Goal: Information Seeking & Learning: Learn about a topic

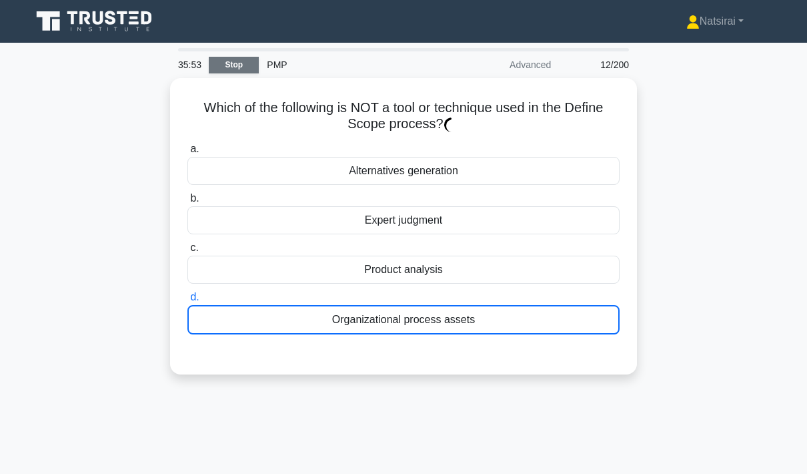
click at [233, 71] on link "Stop" at bounding box center [234, 65] width 50 height 17
click at [240, 58] on link "Stop" at bounding box center [234, 65] width 50 height 17
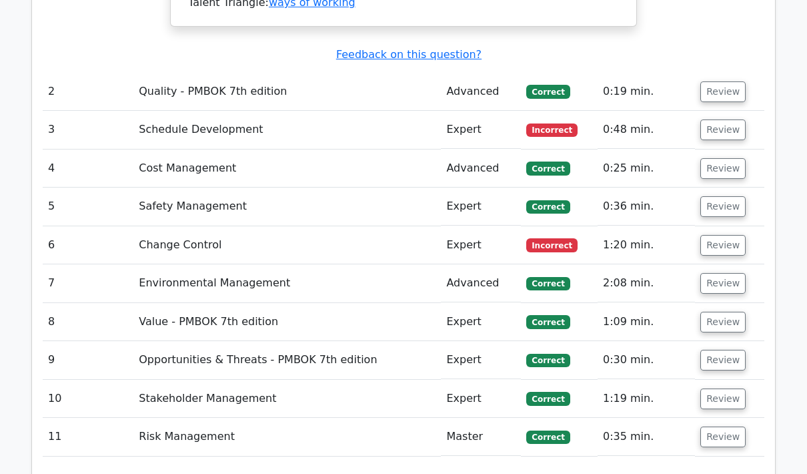
scroll to position [1451, 0]
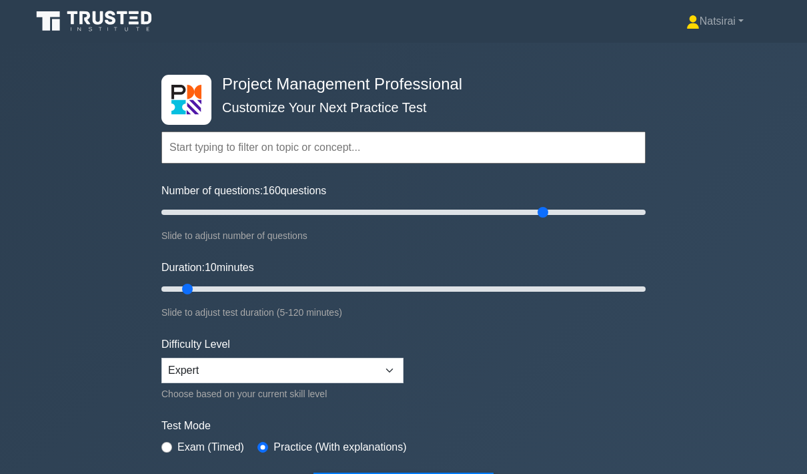
type input "160"
type input "55"
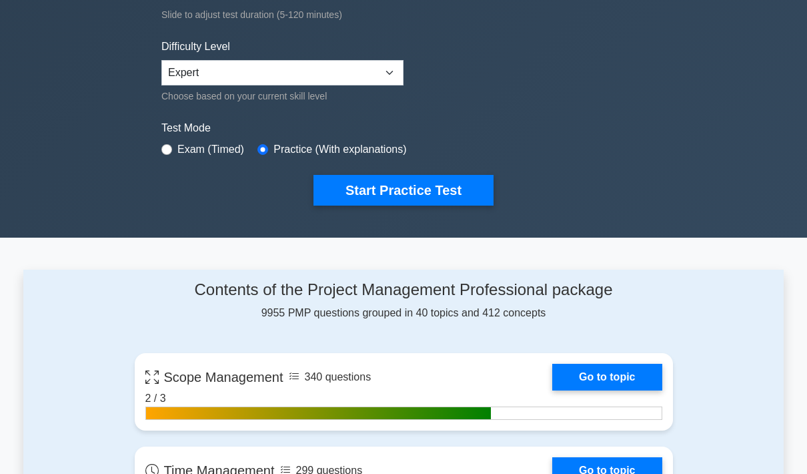
scroll to position [298, 0]
click at [608, 464] on link "Go to topic" at bounding box center [606, 467] width 109 height 27
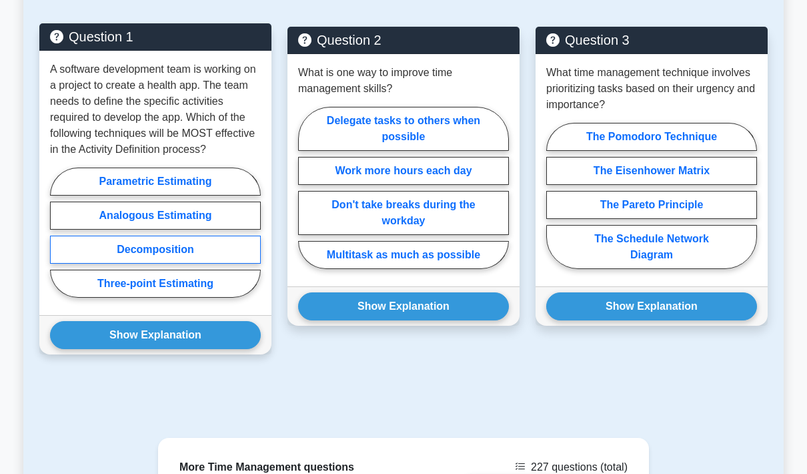
scroll to position [1029, 0]
click at [212, 264] on label "Decomposition" at bounding box center [155, 250] width 211 height 28
click at [59, 241] on input "Decomposition" at bounding box center [54, 236] width 9 height 9
radio input "true"
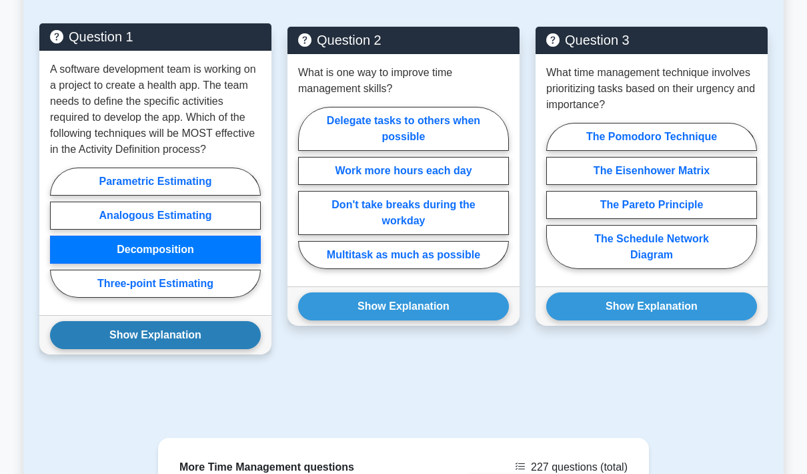
click at [212, 349] on button "Show Explanation" at bounding box center [155, 335] width 211 height 28
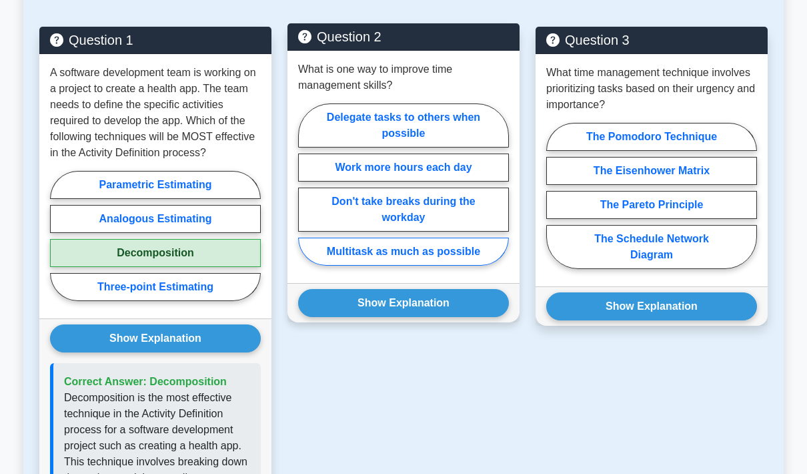
click at [457, 266] on label "Multitask as much as possible" at bounding box center [403, 252] width 211 height 28
click at [307, 193] on input "Multitask as much as possible" at bounding box center [302, 188] width 9 height 9
radio input "true"
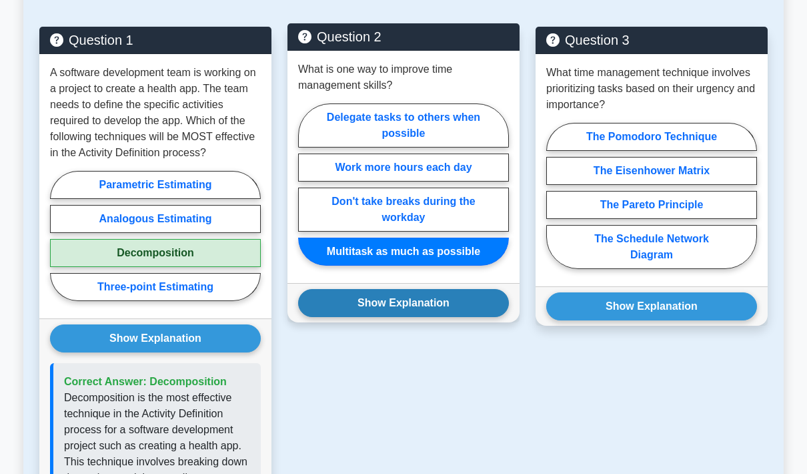
click at [456, 317] on button "Show Explanation" at bounding box center [403, 303] width 211 height 28
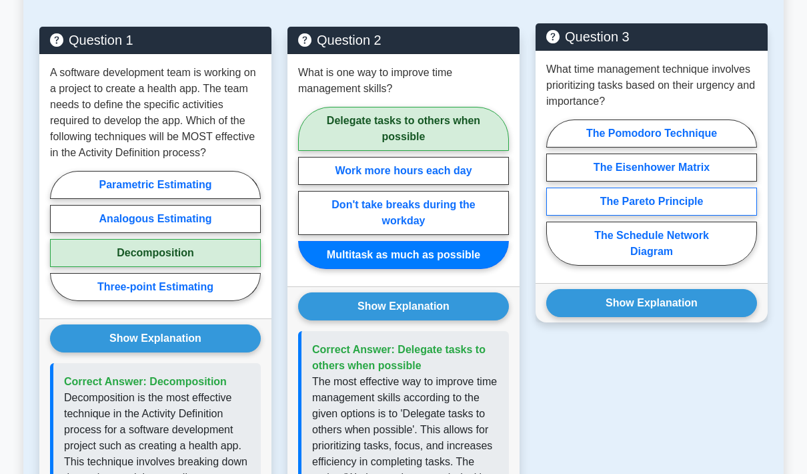
click at [705, 216] on label "The Pareto Principle" at bounding box center [651, 201] width 211 height 28
click at [555, 201] on input "The Pareto Principle" at bounding box center [550, 196] width 9 height 9
radio input "true"
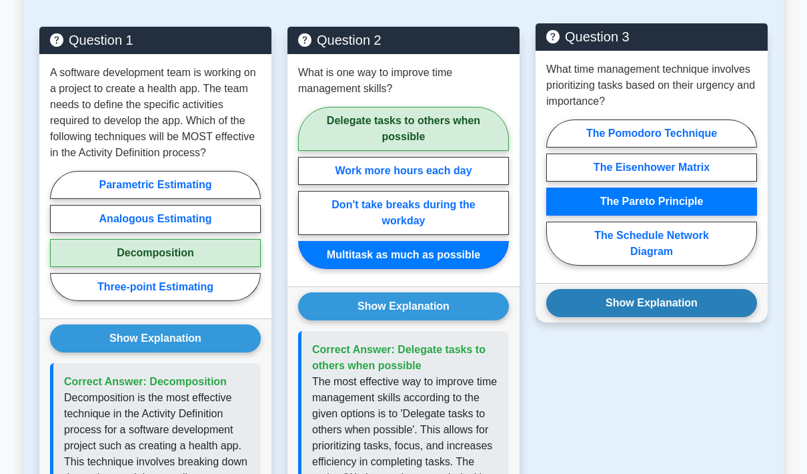
click at [700, 317] on button "Show Explanation" at bounding box center [651, 303] width 211 height 28
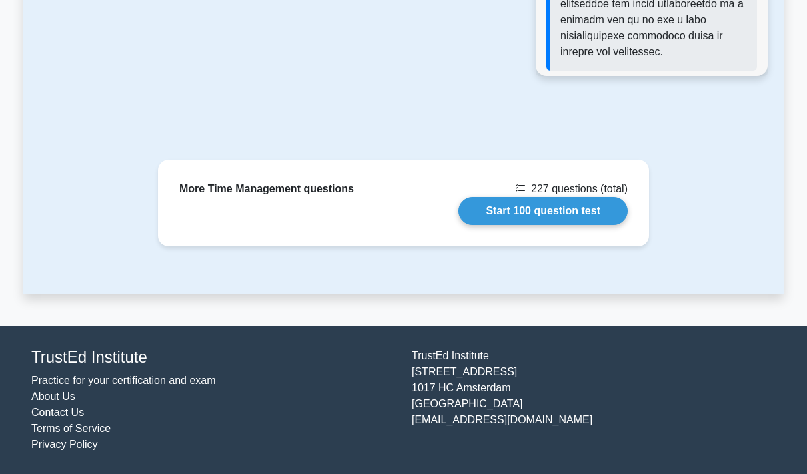
scroll to position [1926, 0]
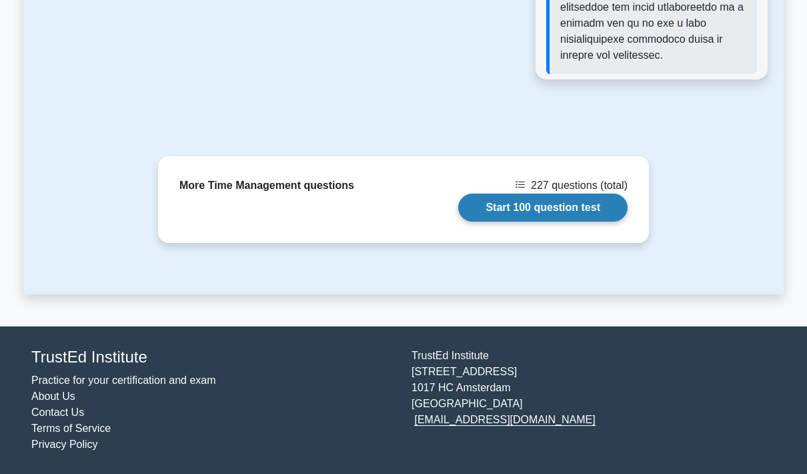
click at [573, 222] on link "Start 100 question test" at bounding box center [542, 207] width 169 height 28
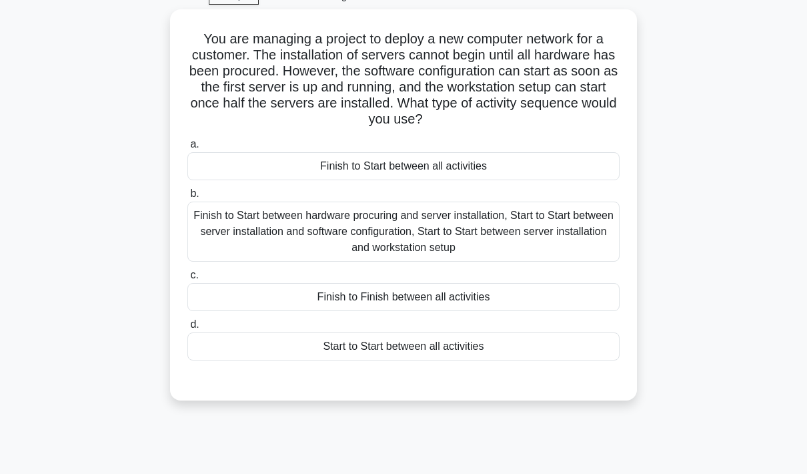
scroll to position [69, 0]
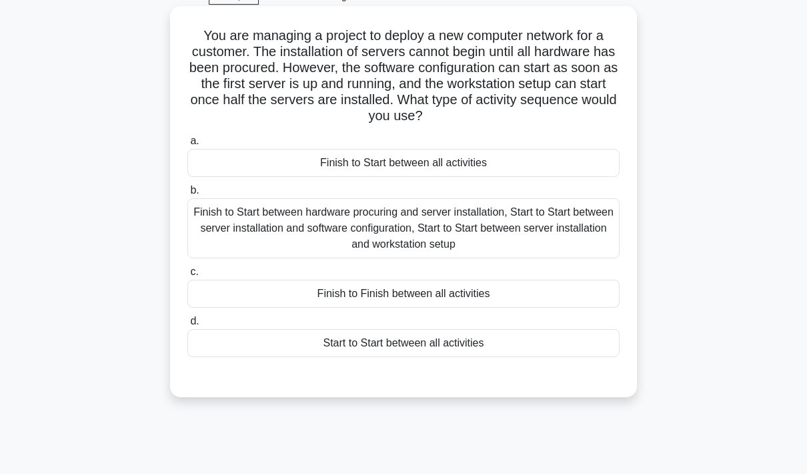
click at [522, 249] on div "Finish to Start between hardware procuring and server installation, Start to St…" at bounding box center [403, 228] width 432 height 60
click at [187, 195] on input "b. Finish to Start between hardware procuring and server installation, Start to…" at bounding box center [187, 190] width 0 height 9
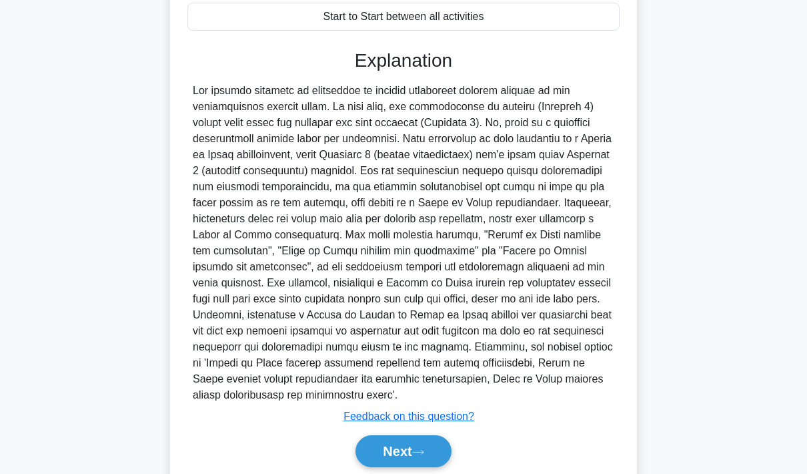
scroll to position [440, 0]
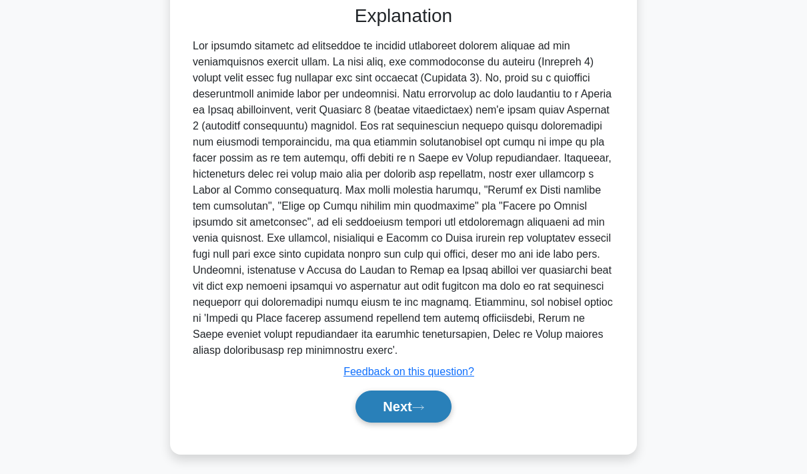
click at [406, 422] on button "Next" at bounding box center [403, 406] width 95 height 32
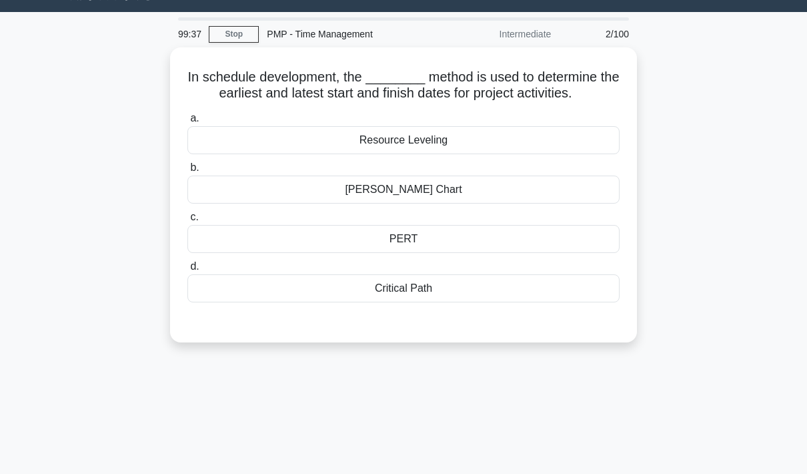
scroll to position [30, 0]
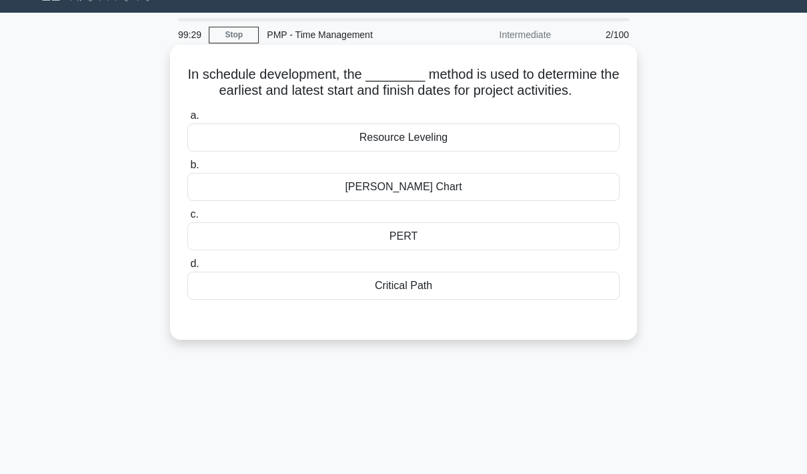
click at [513, 300] on div "Critical Path" at bounding box center [403, 286] width 432 height 28
click at [187, 268] on input "d. Critical Path" at bounding box center [187, 264] width 0 height 9
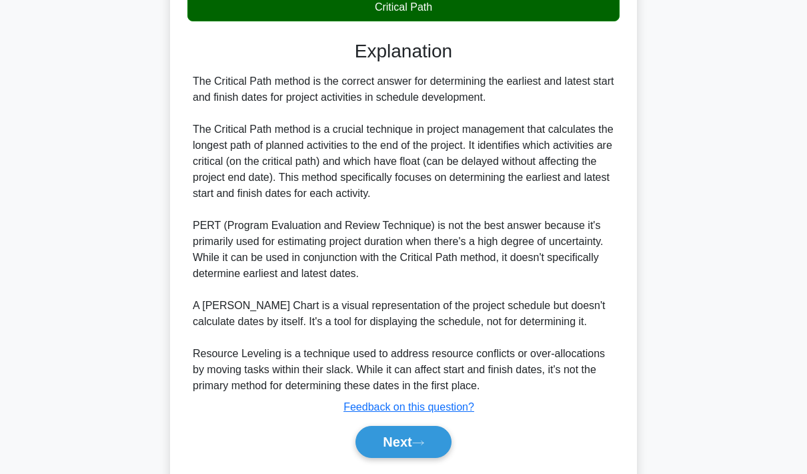
scroll to position [376, 0]
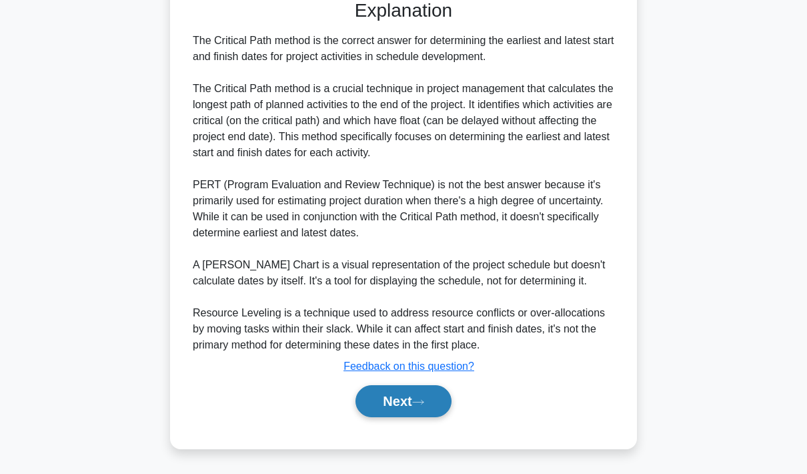
click at [423, 406] on icon at bounding box center [418, 401] width 12 height 7
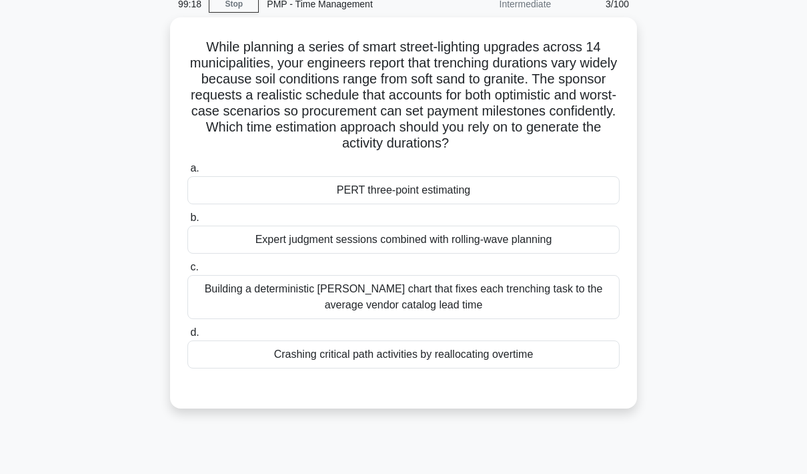
scroll to position [59, 0]
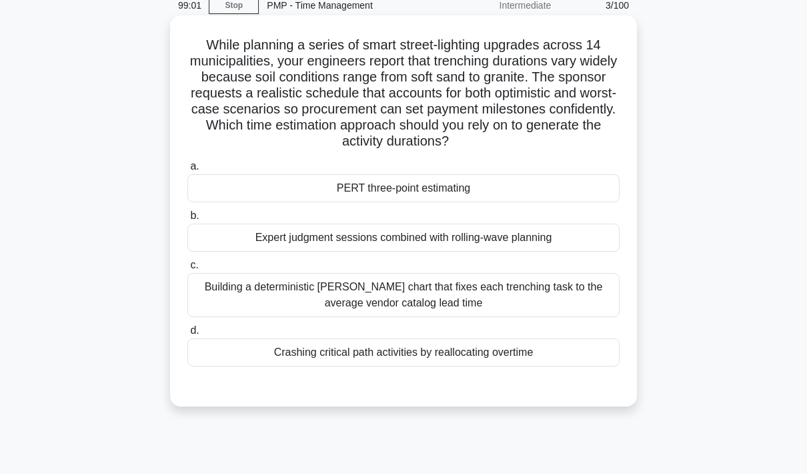
click at [534, 202] on div "PERT three-point estimating" at bounding box center [403, 188] width 432 height 28
click at [187, 171] on input "a. PERT three-point estimating" at bounding box center [187, 166] width 0 height 9
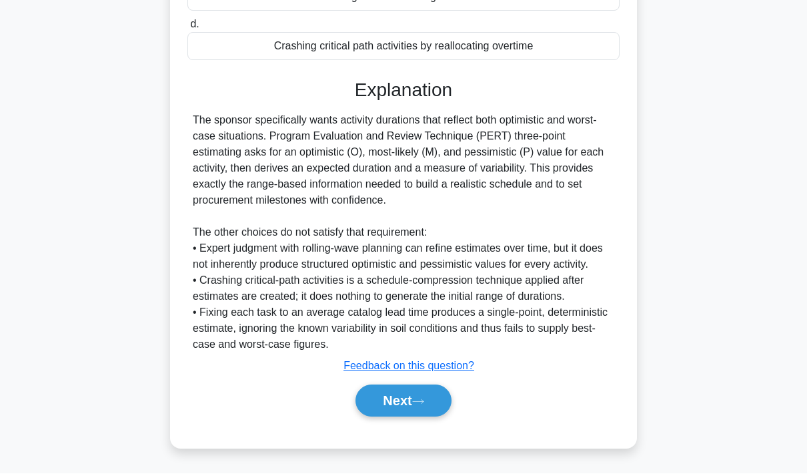
scroll to position [376, 0]
click at [408, 417] on button "Next" at bounding box center [403, 401] width 95 height 32
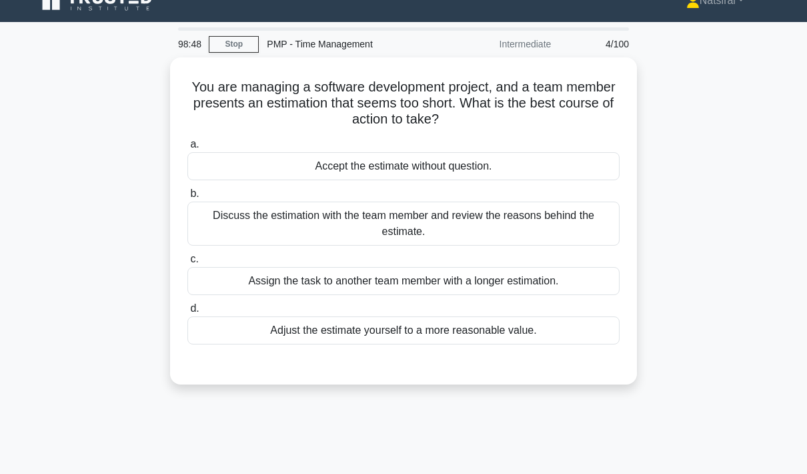
scroll to position [20, 0]
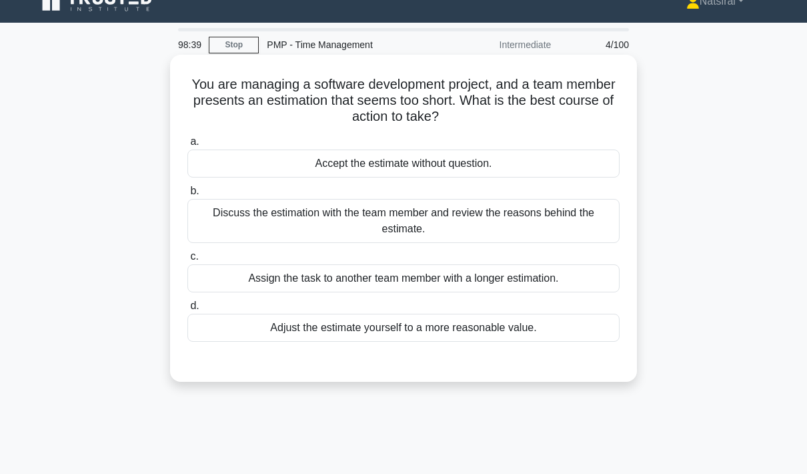
click at [568, 218] on div "Discuss the estimation with the team member and review the reasons behind the e…" at bounding box center [403, 221] width 432 height 44
click at [187, 195] on input "b. Discuss the estimation with the team member and review the reasons behind th…" at bounding box center [187, 191] width 0 height 9
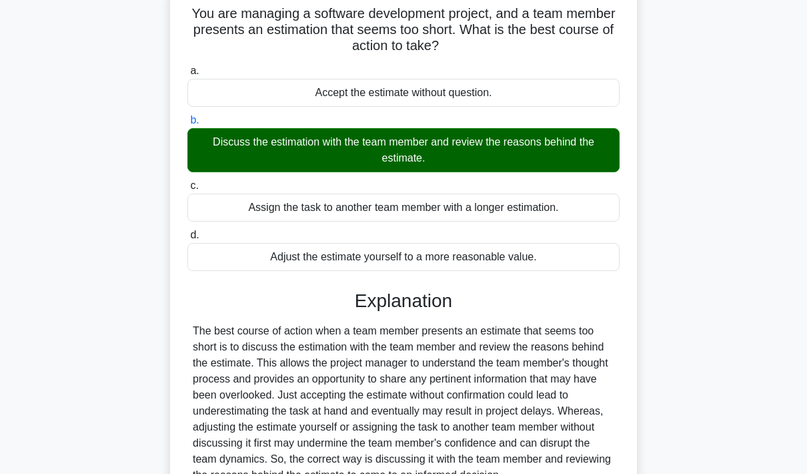
scroll to position [199, 0]
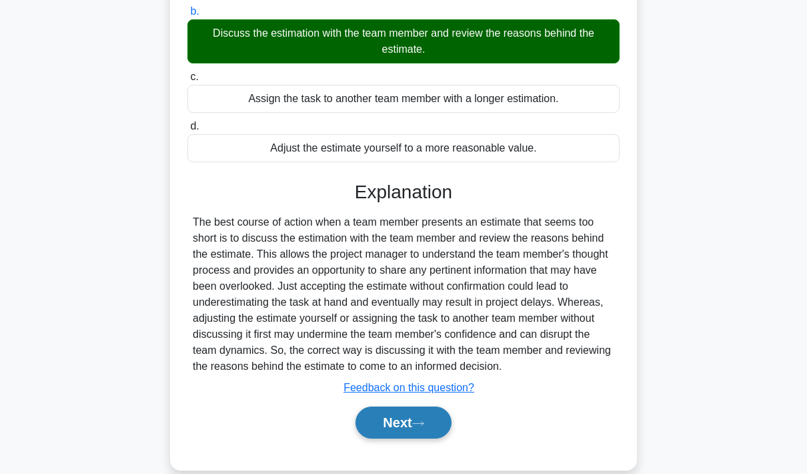
click at [407, 438] on button "Next" at bounding box center [403, 422] width 95 height 32
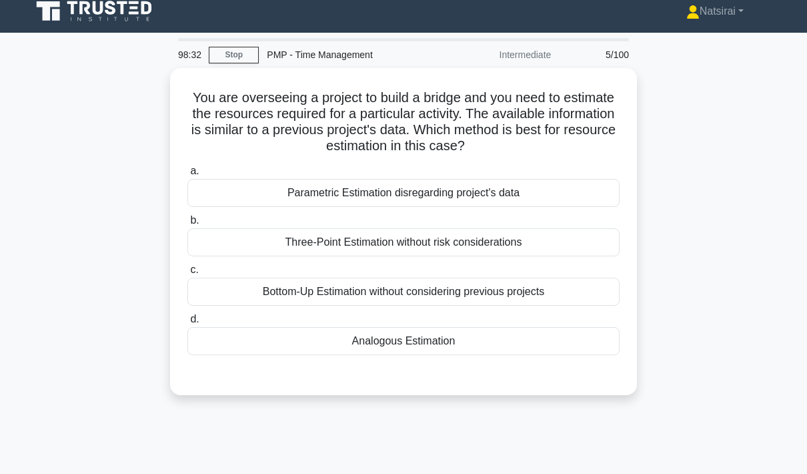
scroll to position [6, 0]
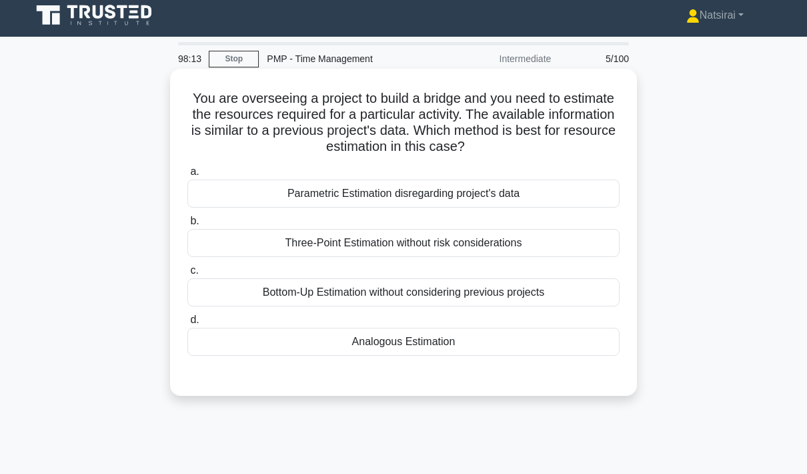
click at [523, 348] on div "Analogous Estimation" at bounding box center [403, 342] width 432 height 28
click at [187, 324] on input "d. Analogous Estimation" at bounding box center [187, 320] width 0 height 9
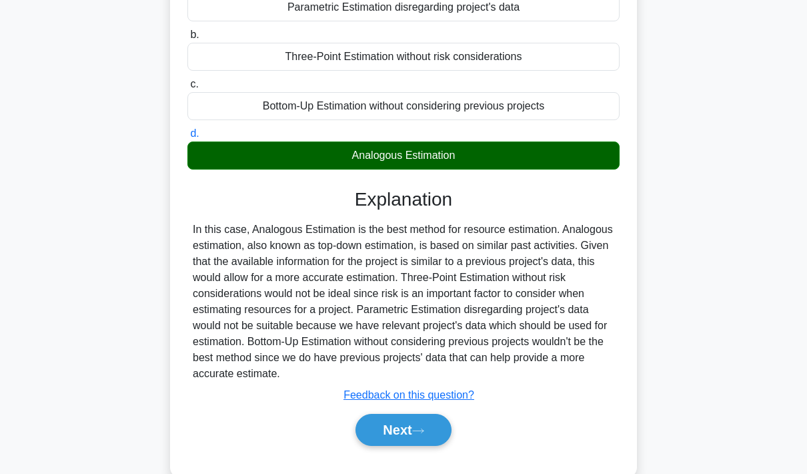
scroll to position [193, 0]
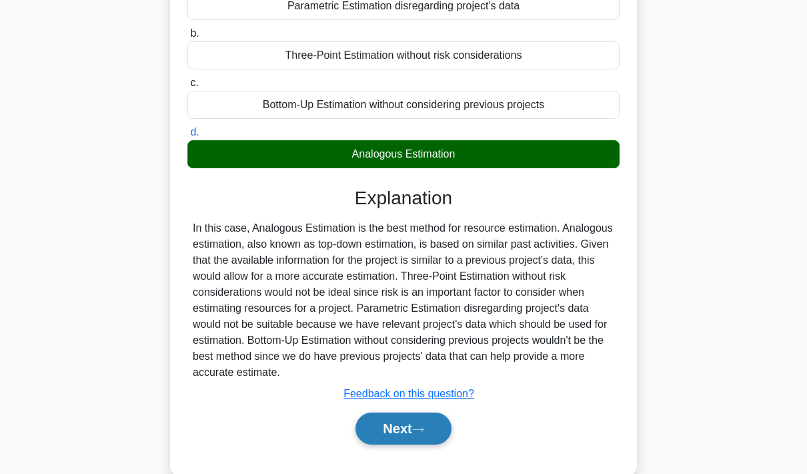
click at [404, 442] on button "Next" at bounding box center [403, 428] width 95 height 32
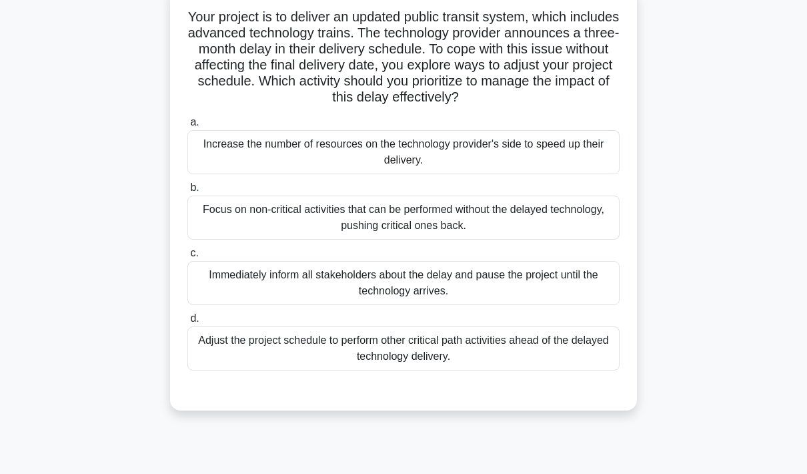
scroll to position [81, 0]
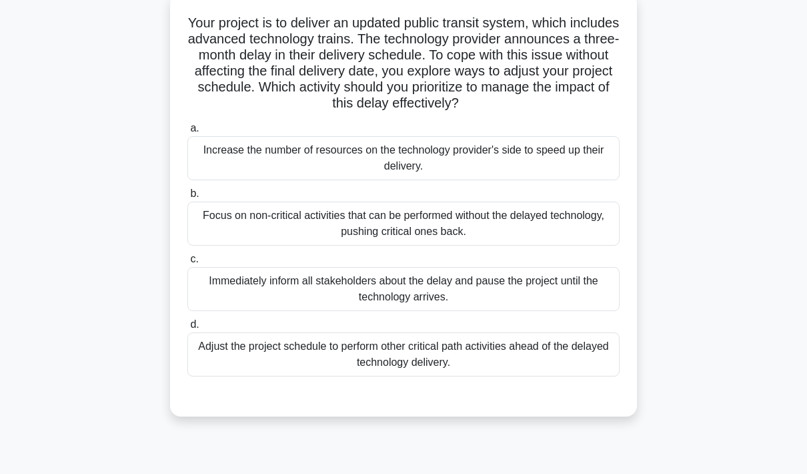
click at [538, 243] on div "Focus on non-critical activities that can be performed without the delayed tech…" at bounding box center [403, 223] width 432 height 44
click at [187, 198] on input "b. Focus on non-critical activities that can be performed without the delayed t…" at bounding box center [187, 193] width 0 height 9
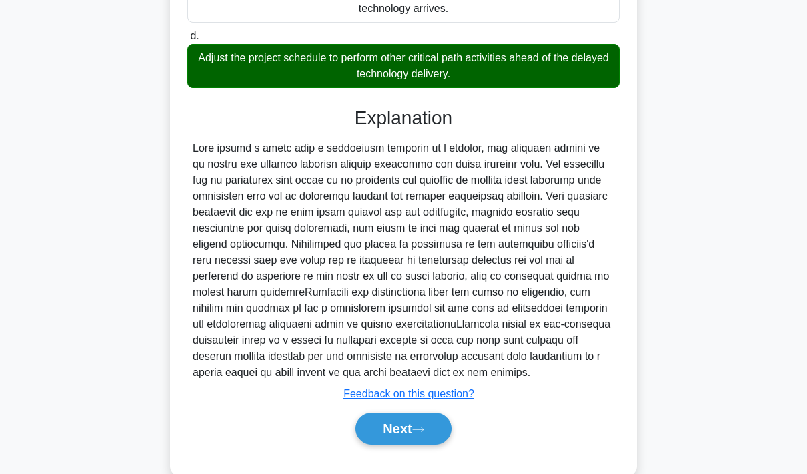
scroll to position [393, 0]
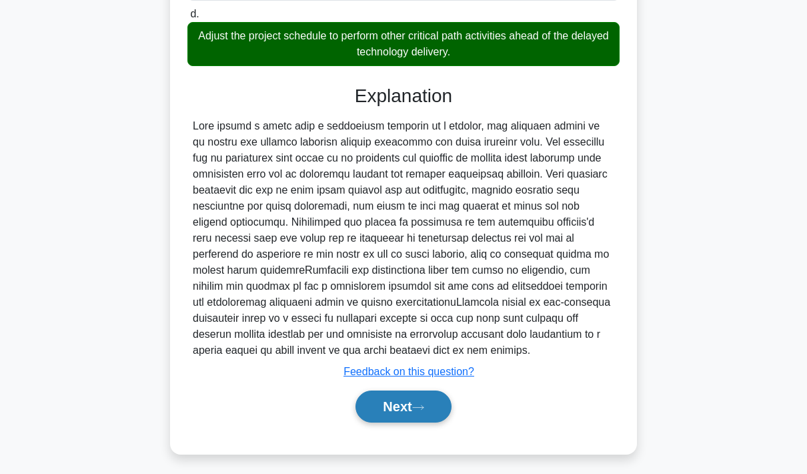
click at [412, 422] on button "Next" at bounding box center [403, 406] width 95 height 32
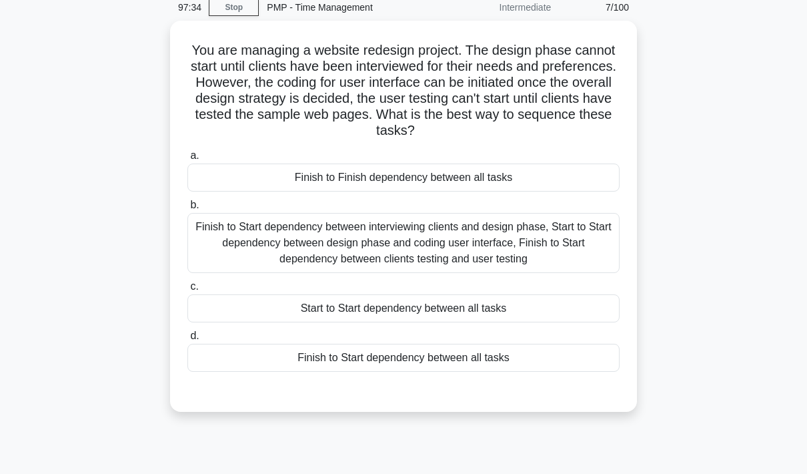
scroll to position [51, 0]
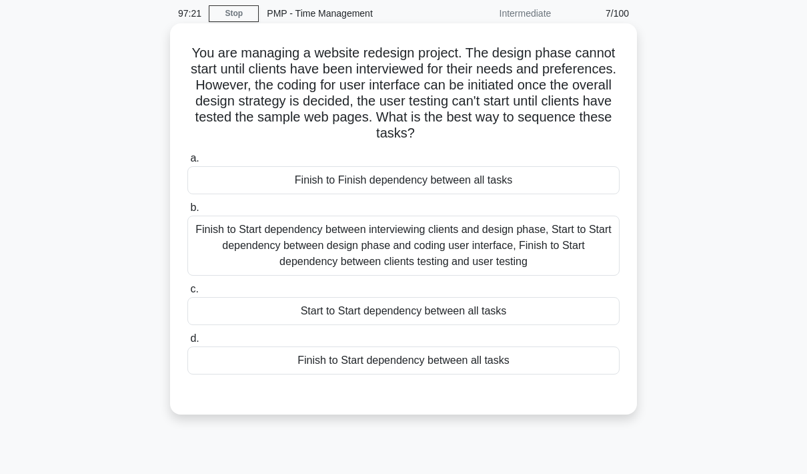
click at [522, 245] on div "Finish to Start dependency between interviewing clients and design phase, Start…" at bounding box center [403, 246] width 432 height 60
click at [187, 212] on input "b. Finish to Start dependency between interviewing clients and design phase, St…" at bounding box center [187, 207] width 0 height 9
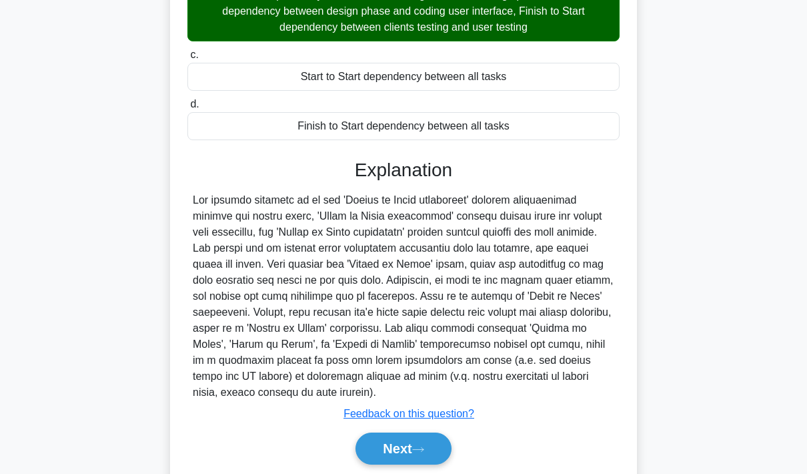
scroll to position [296, 0]
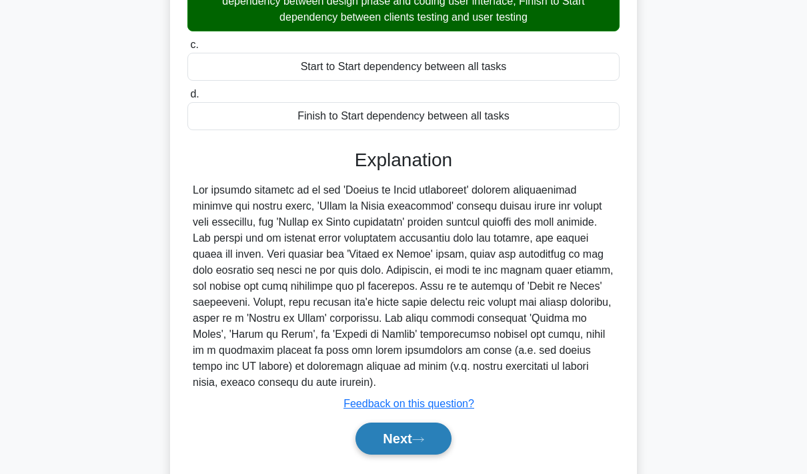
click at [413, 450] on button "Next" at bounding box center [403, 438] width 95 height 32
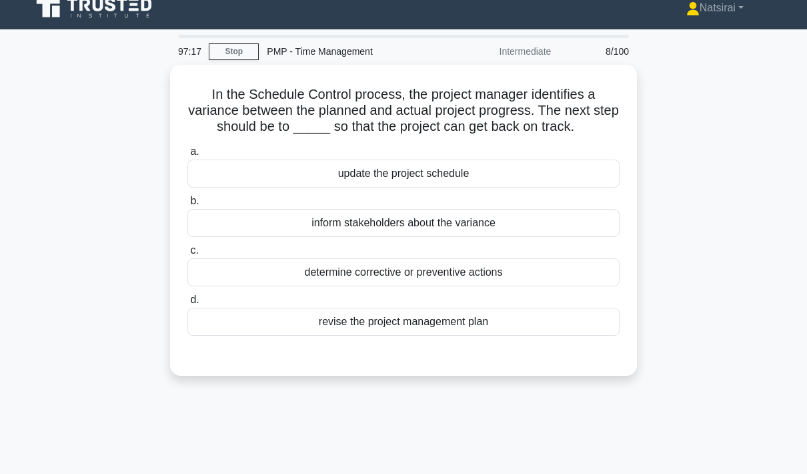
scroll to position [11, 0]
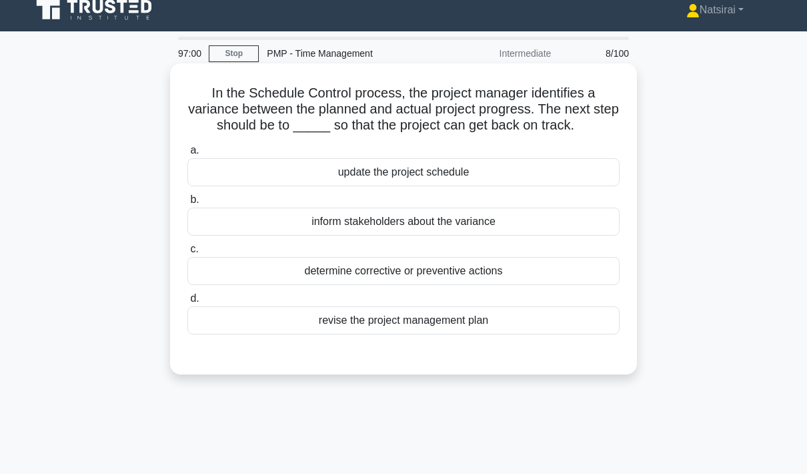
click at [527, 185] on div "update the project schedule" at bounding box center [403, 172] width 432 height 28
click at [187, 155] on input "a. update the project schedule" at bounding box center [187, 150] width 0 height 9
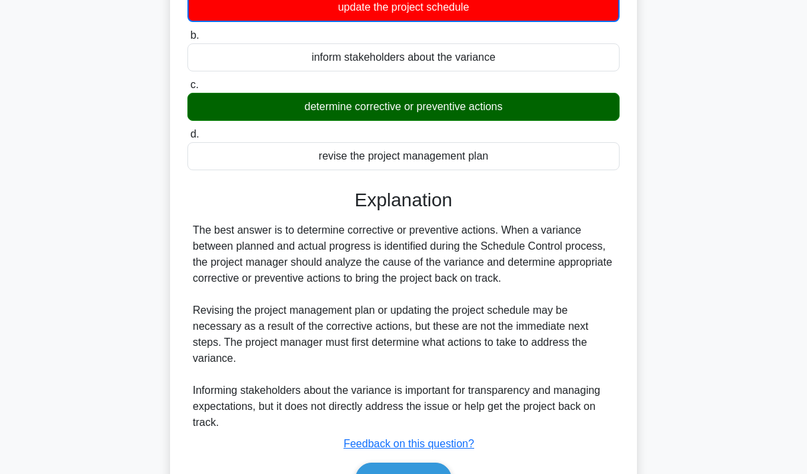
scroll to position [233, 0]
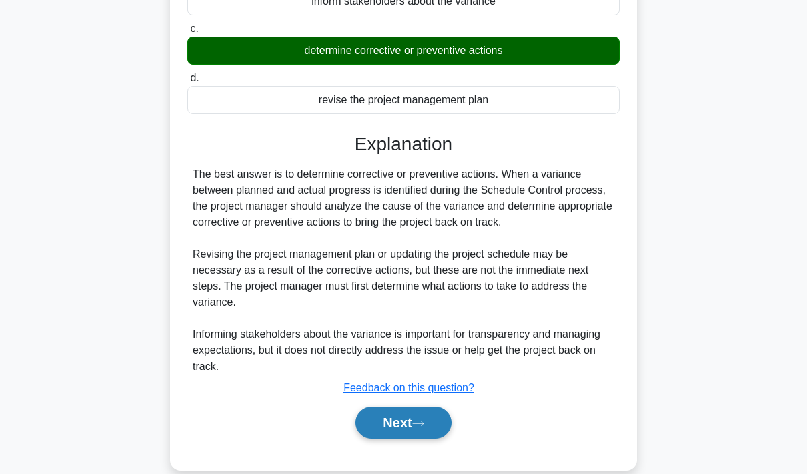
click at [413, 438] on button "Next" at bounding box center [403, 422] width 95 height 32
click at [400, 438] on button "Next" at bounding box center [403, 422] width 95 height 32
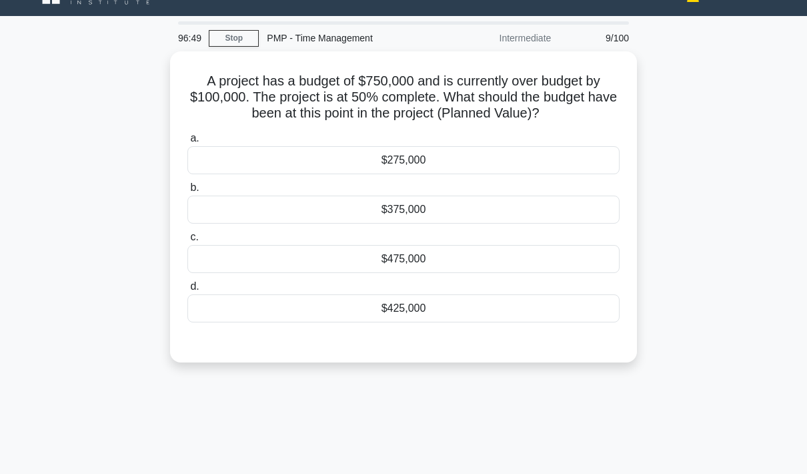
scroll to position [19, 0]
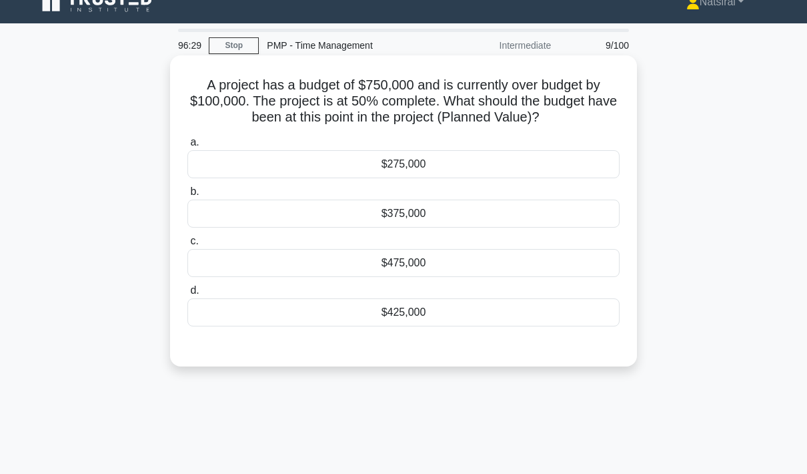
click at [504, 228] on div "$375,000" at bounding box center [403, 213] width 432 height 28
click at [187, 196] on input "b. $375,000" at bounding box center [187, 191] width 0 height 9
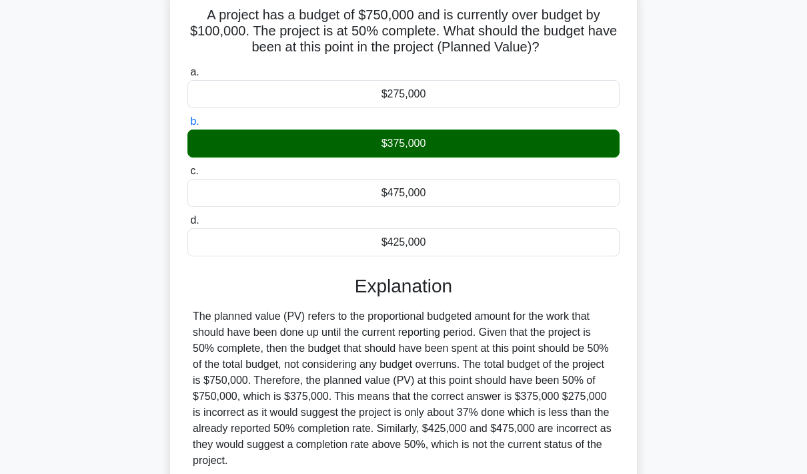
scroll to position [193, 0]
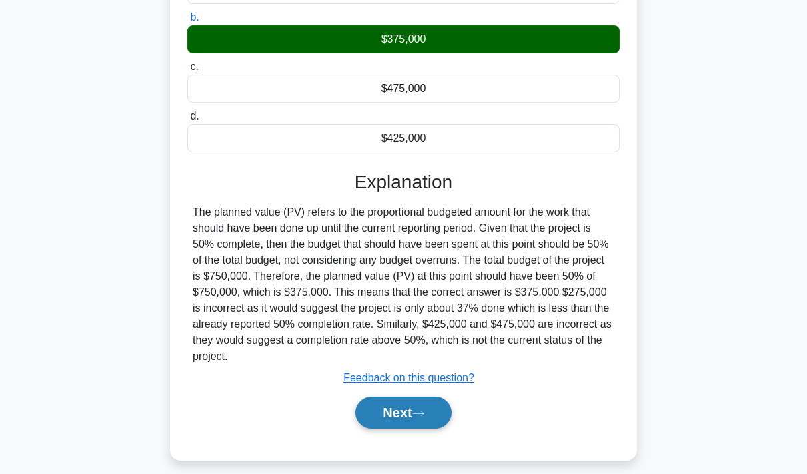
click at [406, 428] on button "Next" at bounding box center [403, 412] width 95 height 32
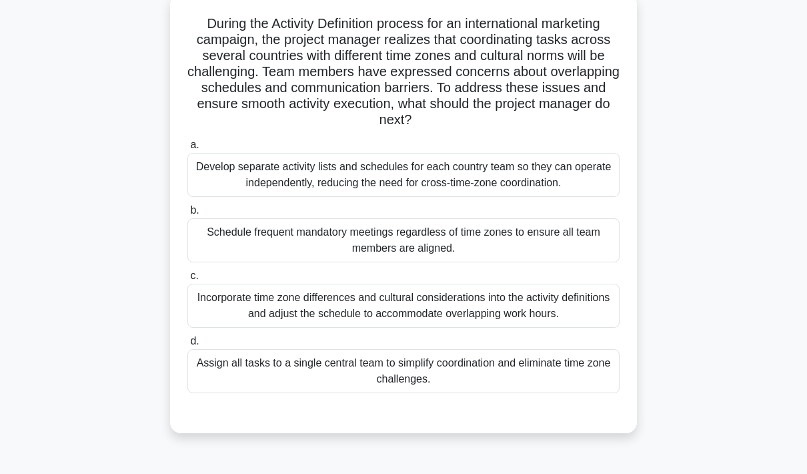
scroll to position [83, 0]
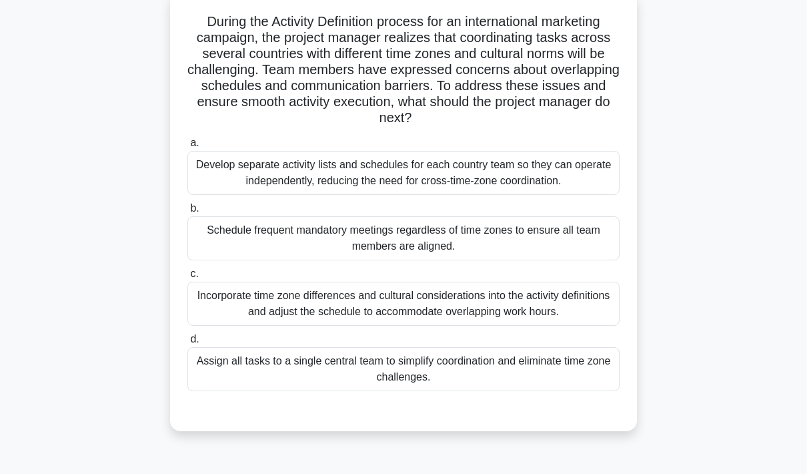
click at [527, 326] on div "Incorporate time zone differences and cultural considerations into the activity…" at bounding box center [403, 304] width 432 height 44
click at [187, 278] on input "c. Incorporate time zone differences and cultural considerations into the activ…" at bounding box center [187, 274] width 0 height 9
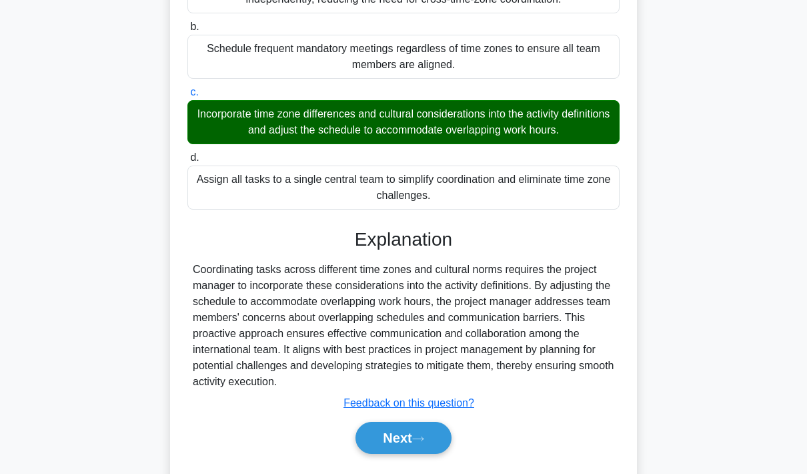
scroll to position [296, 0]
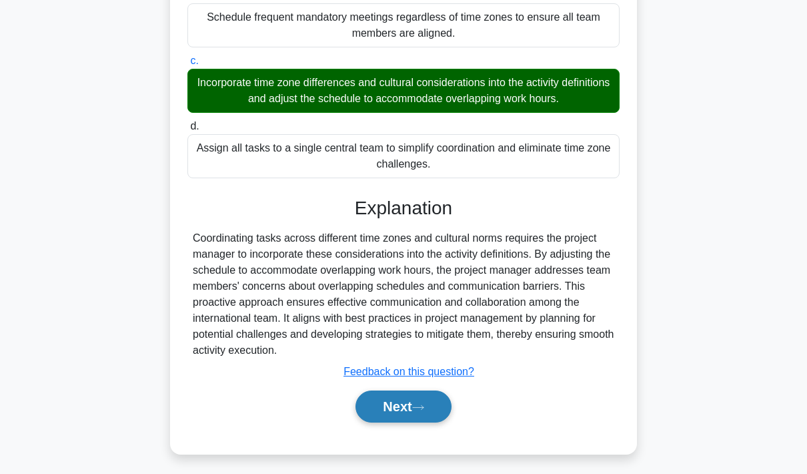
click at [400, 422] on button "Next" at bounding box center [403, 406] width 95 height 32
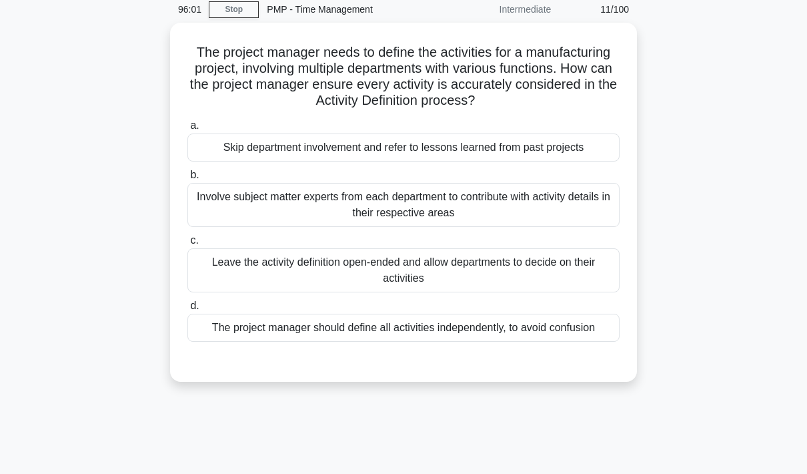
scroll to position [54, 0]
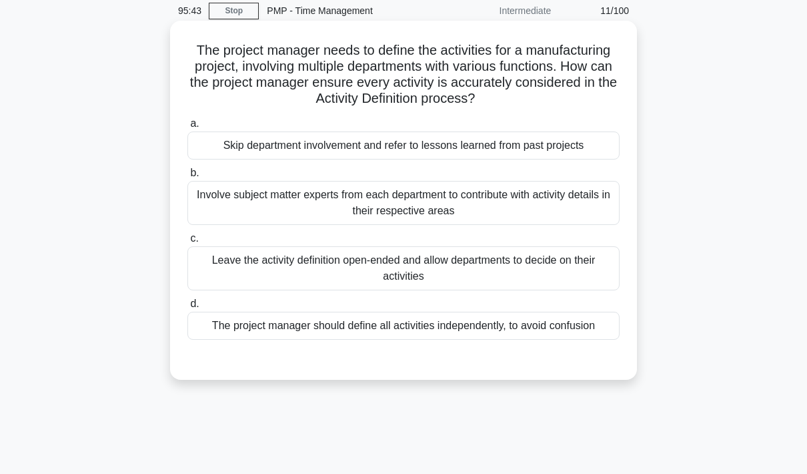
click at [538, 218] on div "Involve subject matter experts from each department to contribute with activity…" at bounding box center [403, 203] width 432 height 44
click at [187, 177] on input "b. Involve subject matter experts from each department to contribute with activ…" at bounding box center [187, 173] width 0 height 9
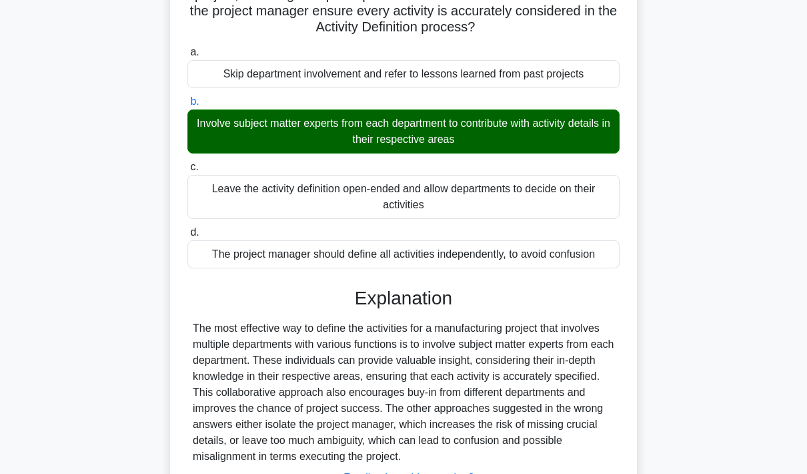
scroll to position [232, 0]
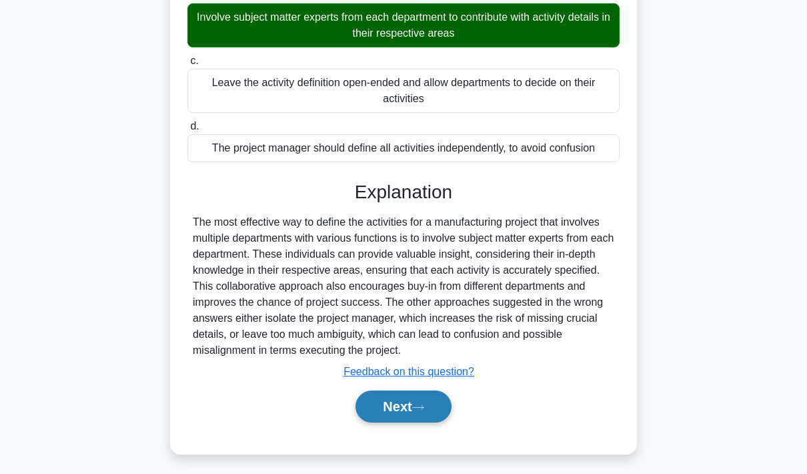
click at [402, 422] on button "Next" at bounding box center [403, 406] width 95 height 32
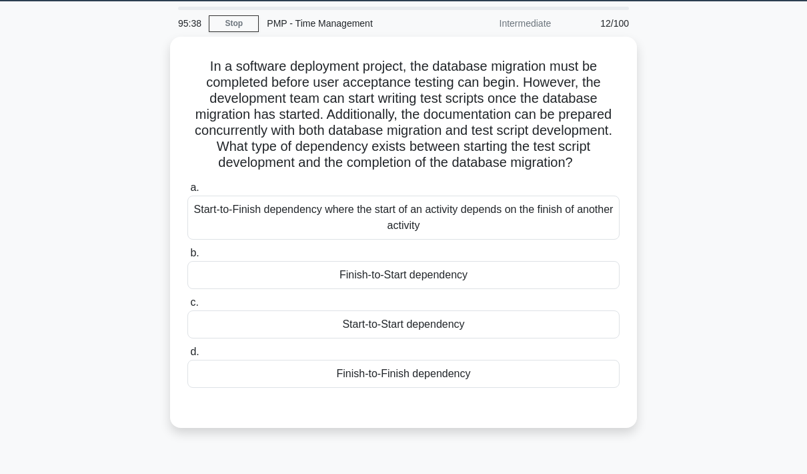
scroll to position [40, 0]
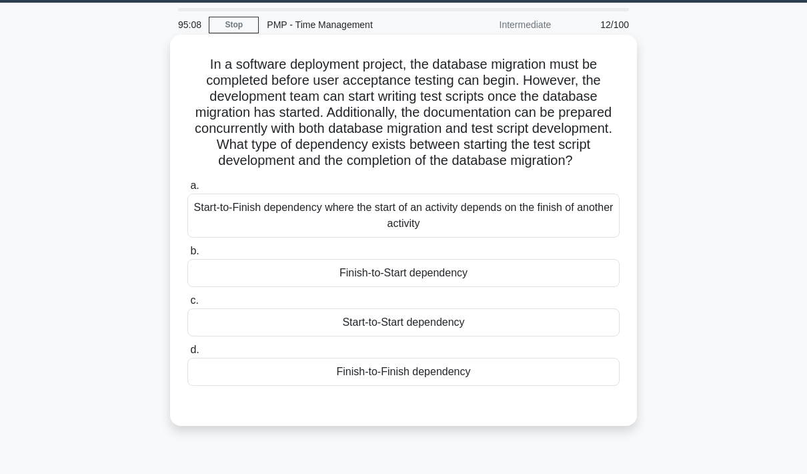
click at [512, 287] on div "Finish-to-Start dependency" at bounding box center [403, 273] width 432 height 28
click at [187, 256] on input "b. Finish-to-Start dependency" at bounding box center [187, 251] width 0 height 9
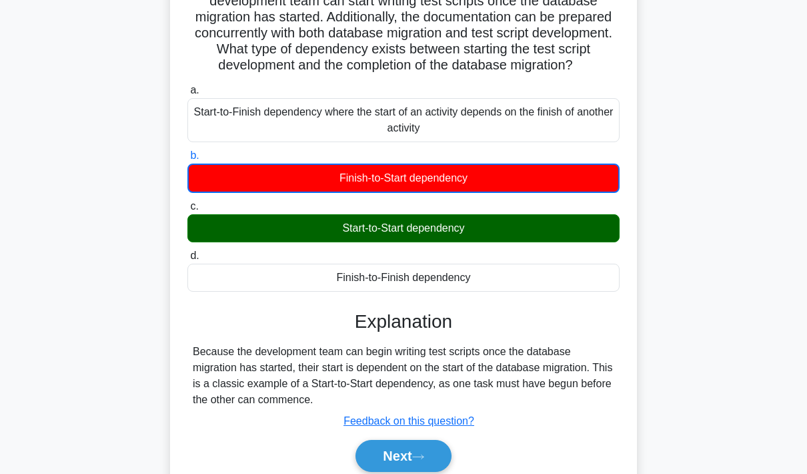
scroll to position [193, 0]
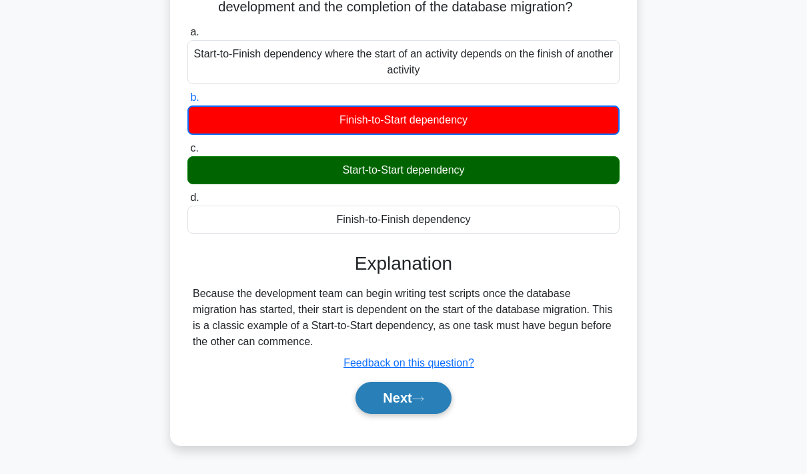
click at [409, 412] on button "Next" at bounding box center [403, 398] width 95 height 32
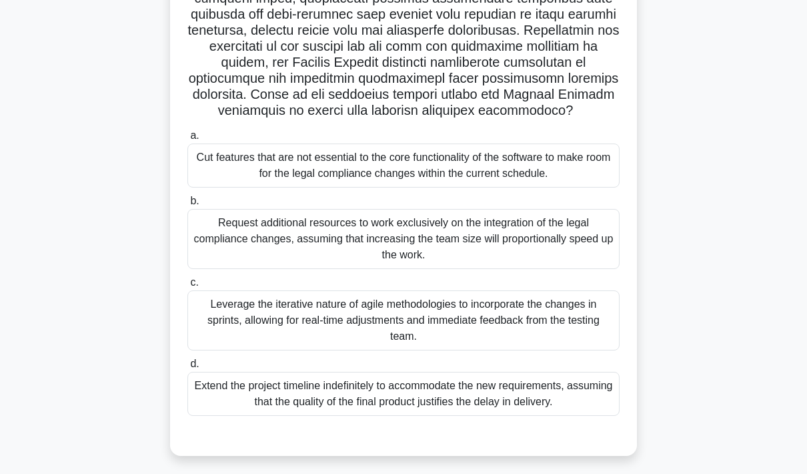
scroll to position [240, 0]
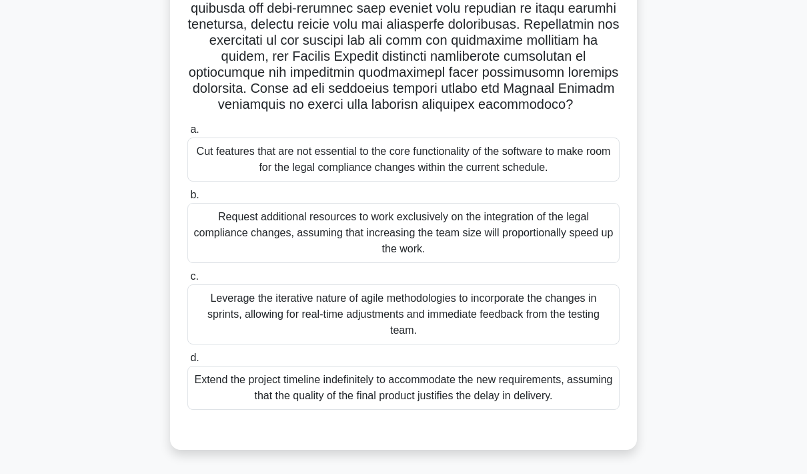
click at [529, 263] on div "Request additional resources to work exclusively on the integration of the lega…" at bounding box center [403, 233] width 432 height 60
click at [187, 199] on input "b. Request additional resources to work exclusively on the integration of the l…" at bounding box center [187, 195] width 0 height 9
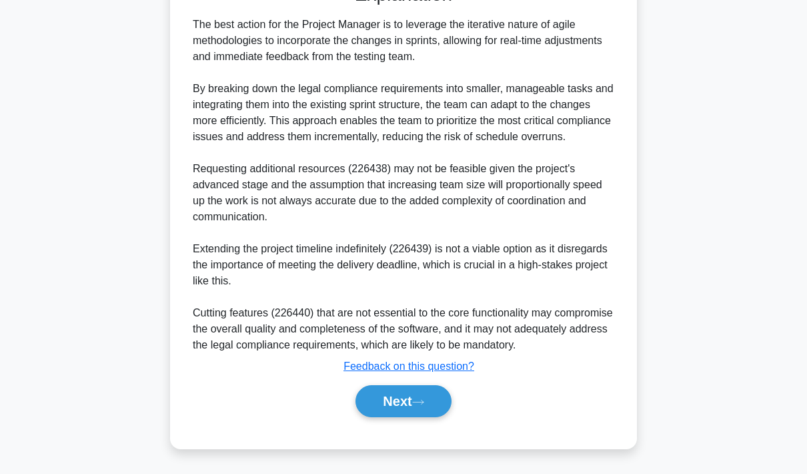
scroll to position [729, 0]
click at [398, 417] on button "Next" at bounding box center [403, 401] width 95 height 32
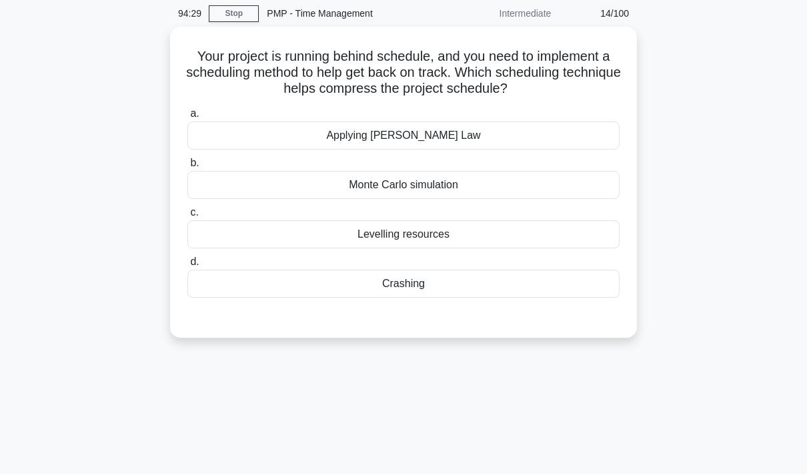
scroll to position [45, 0]
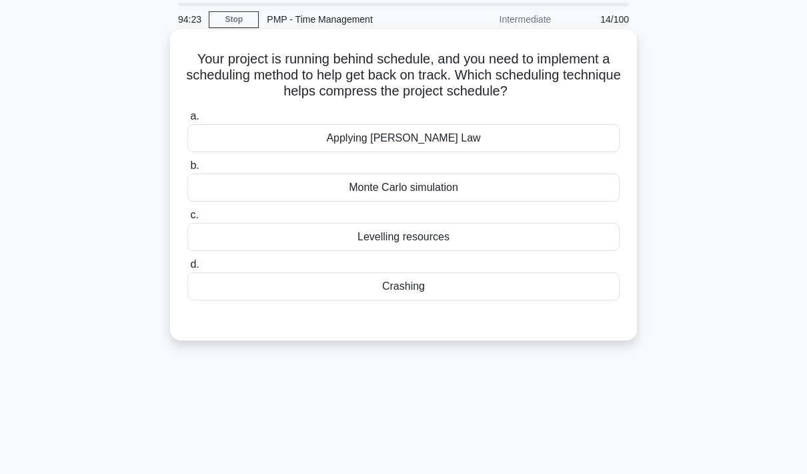
click at [485, 300] on div "Crashing" at bounding box center [403, 286] width 432 height 28
click at [187, 269] on input "d. Crashing" at bounding box center [187, 264] width 0 height 9
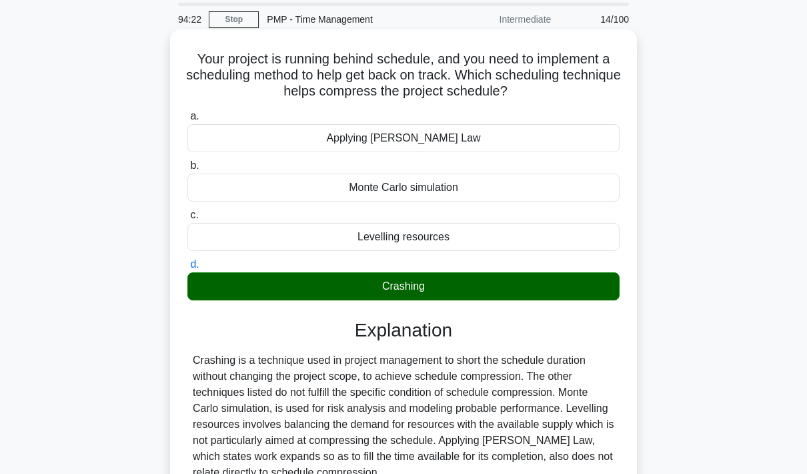
scroll to position [193, 0]
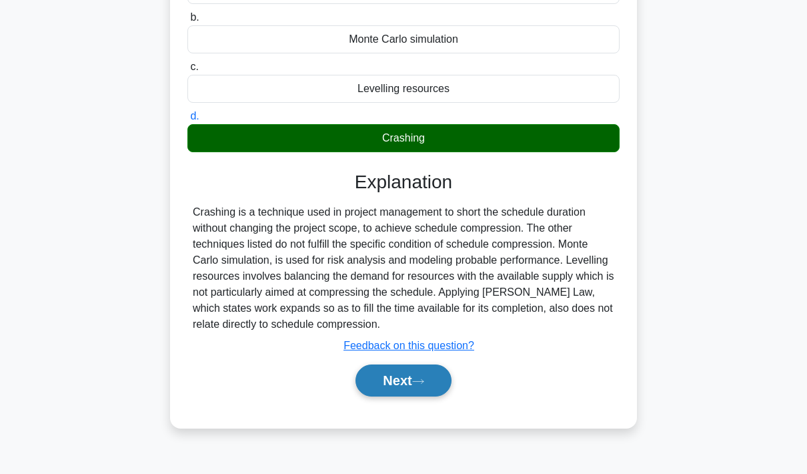
click at [397, 396] on button "Next" at bounding box center [403, 380] width 95 height 32
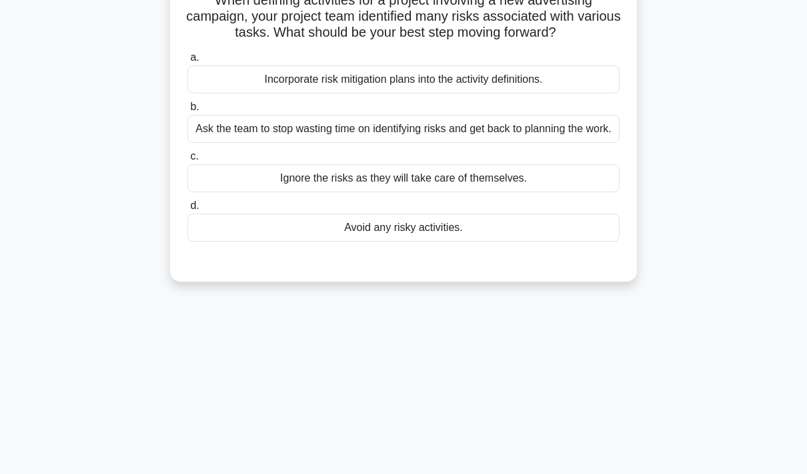
scroll to position [65, 0]
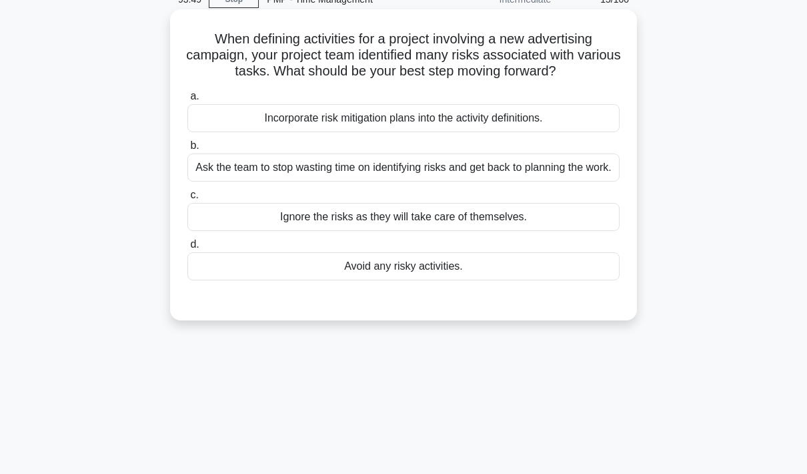
click at [542, 132] on div "Incorporate risk mitigation plans into the activity definitions." at bounding box center [403, 118] width 432 height 28
click at [187, 101] on input "a. Incorporate risk mitigation plans into the activity definitions." at bounding box center [187, 96] width 0 height 9
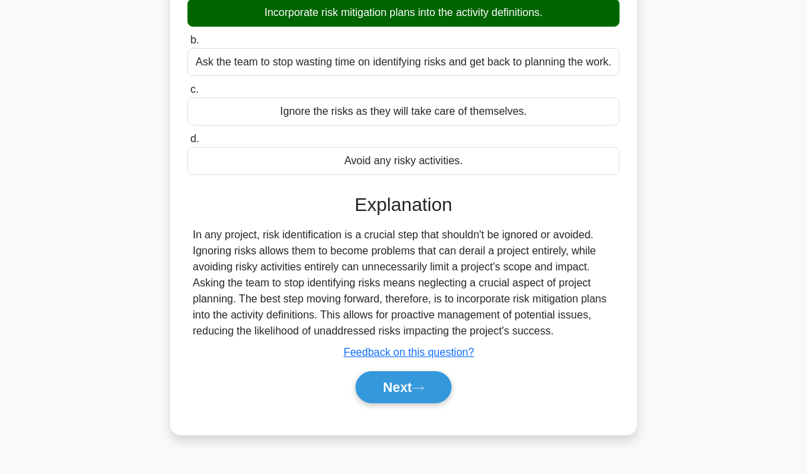
scroll to position [193, 0]
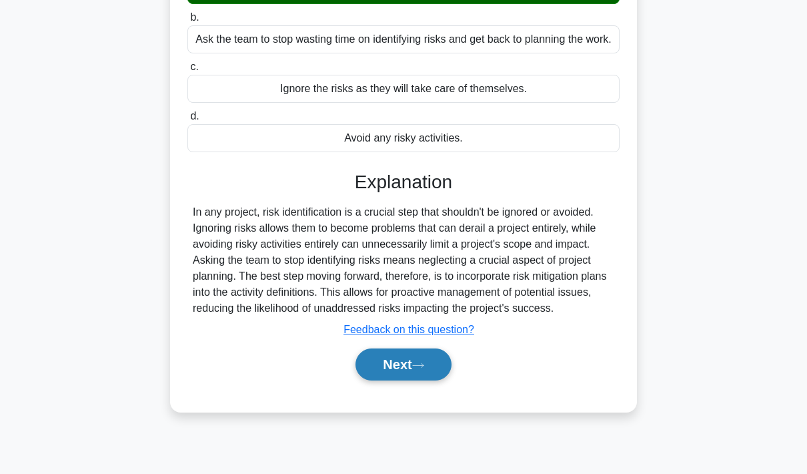
click at [400, 380] on button "Next" at bounding box center [403, 364] width 95 height 32
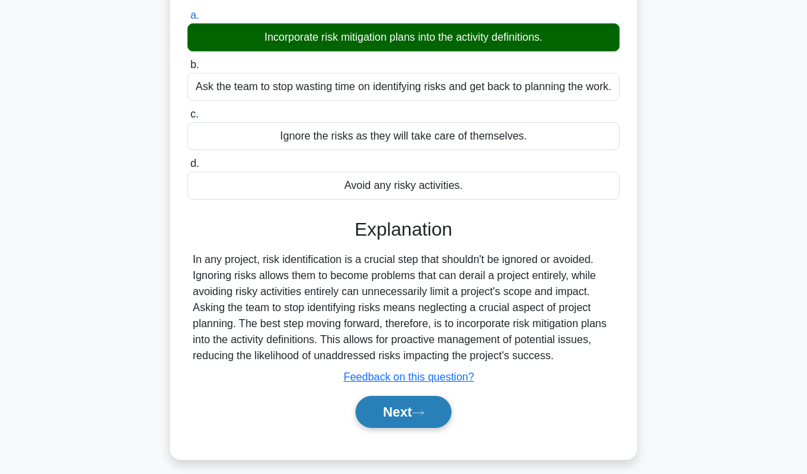
scroll to position [247, 0]
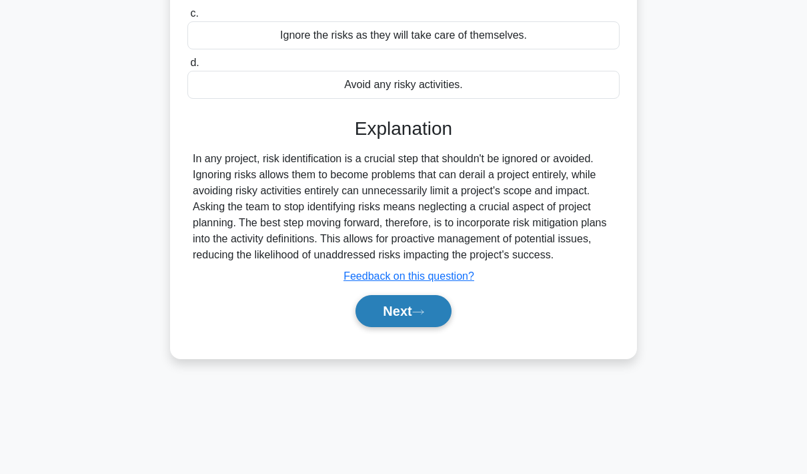
click at [406, 327] on button "Next" at bounding box center [403, 311] width 95 height 32
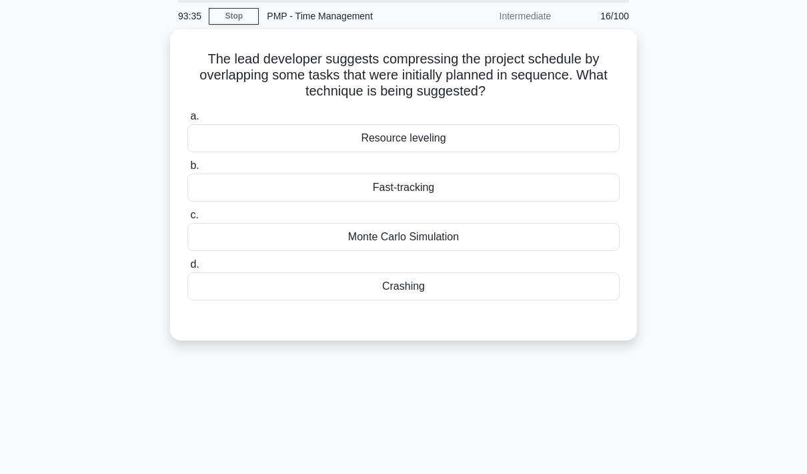
scroll to position [36, 0]
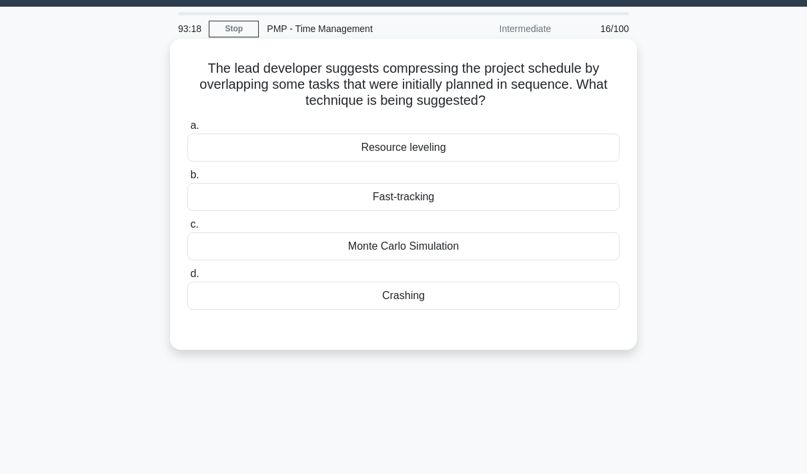
click at [544, 194] on div "Fast-tracking" at bounding box center [403, 197] width 432 height 28
click at [187, 179] on input "b. Fast-tracking" at bounding box center [187, 175] width 0 height 9
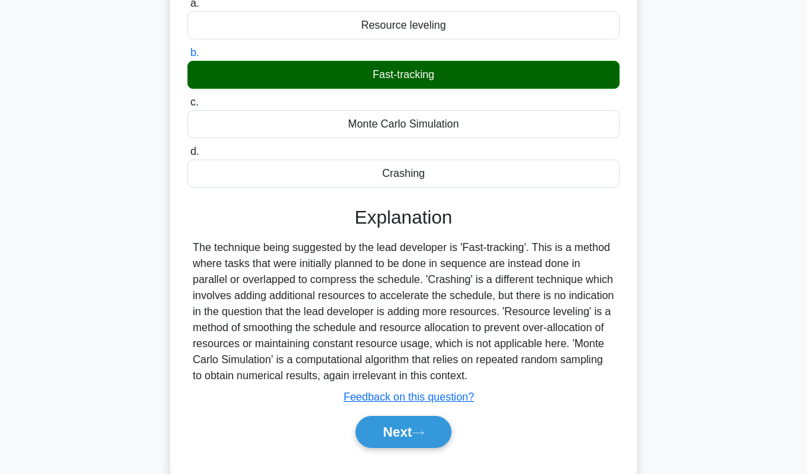
scroll to position [193, 0]
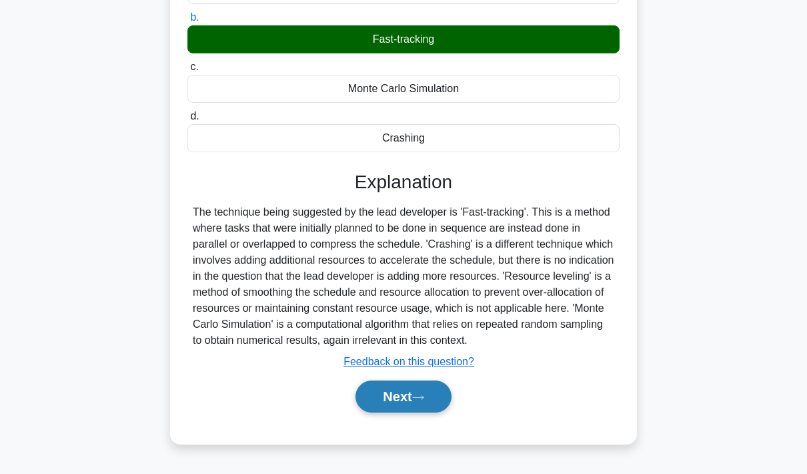
click at [414, 412] on button "Next" at bounding box center [403, 396] width 95 height 32
click at [415, 412] on button "Next" at bounding box center [403, 396] width 95 height 32
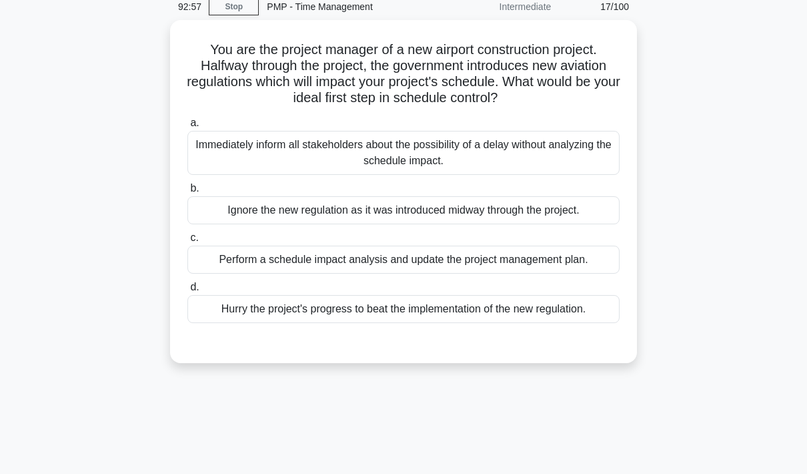
scroll to position [59, 0]
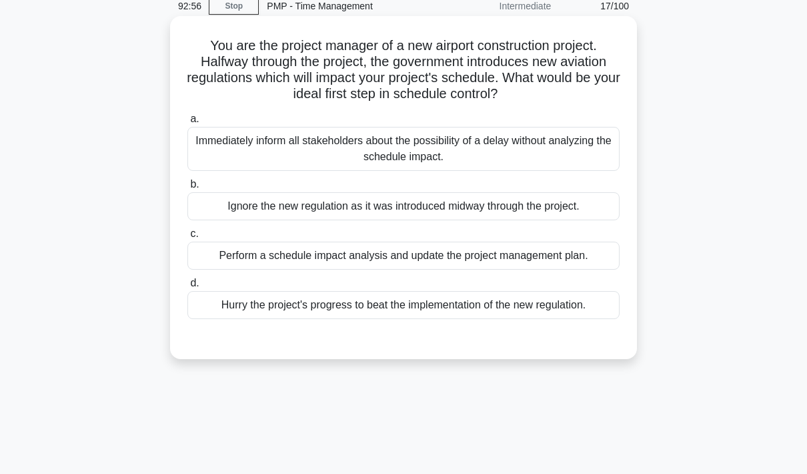
click at [582, 270] on div "Perform a schedule impact analysis and update the project management plan." at bounding box center [403, 256] width 432 height 28
click at [187, 238] on input "c. Perform a schedule impact analysis and update the project management plan." at bounding box center [187, 234] width 0 height 9
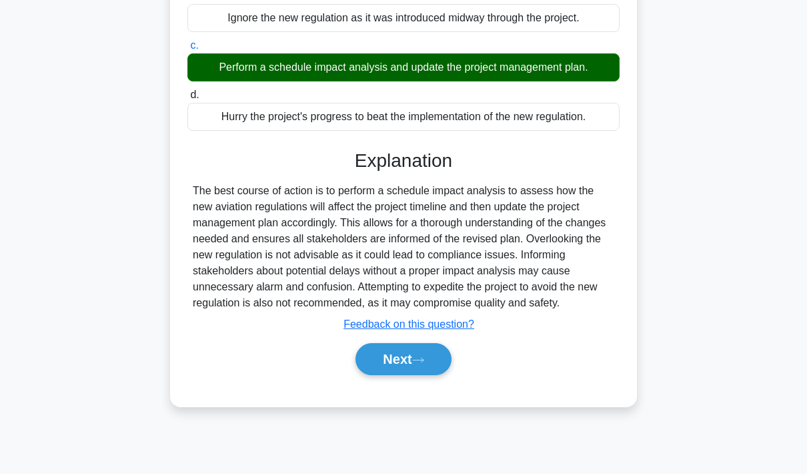
scroll to position [215, 0]
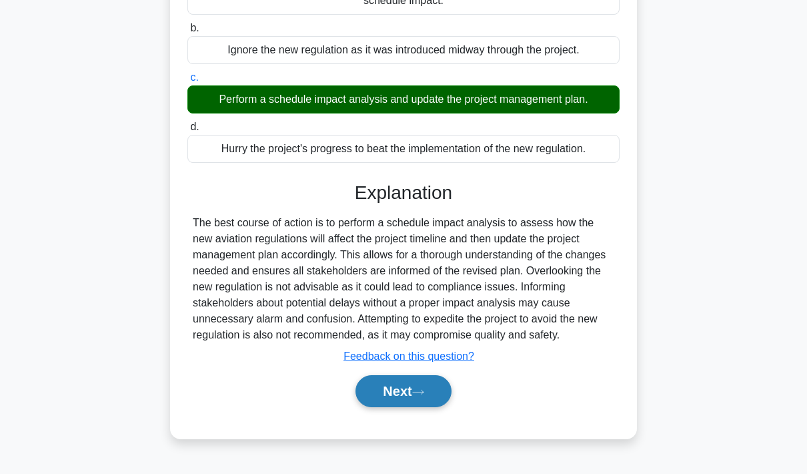
click at [412, 407] on button "Next" at bounding box center [403, 391] width 95 height 32
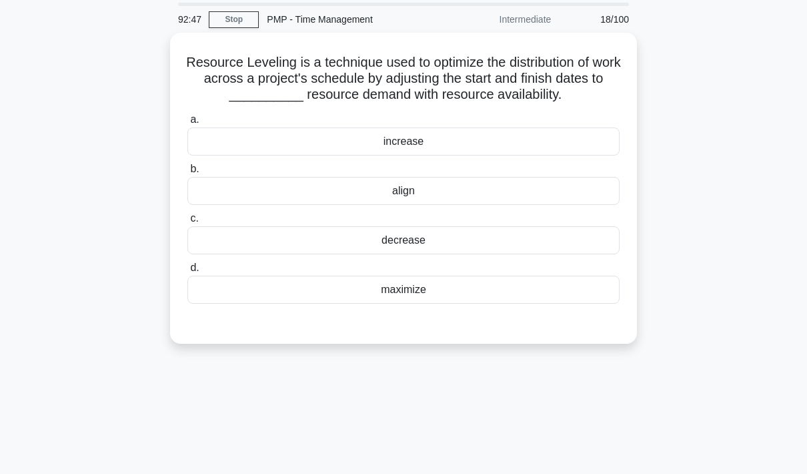
scroll to position [45, 0]
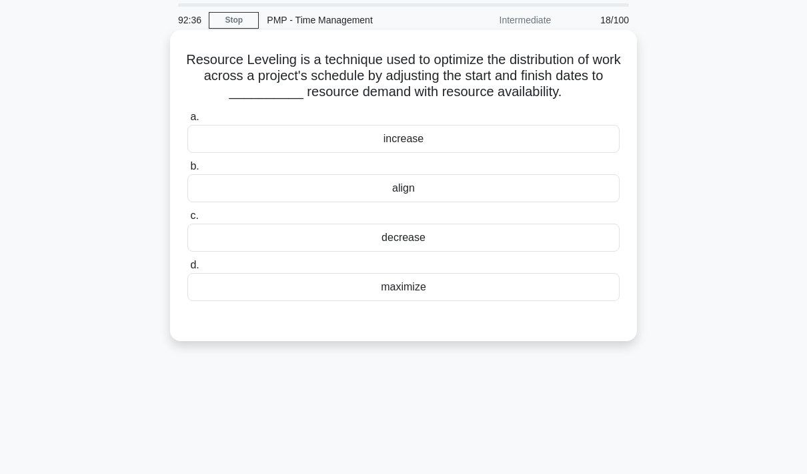
click at [566, 301] on div "maximize" at bounding box center [403, 287] width 432 height 28
click at [187, 270] on input "d. maximize" at bounding box center [187, 265] width 0 height 9
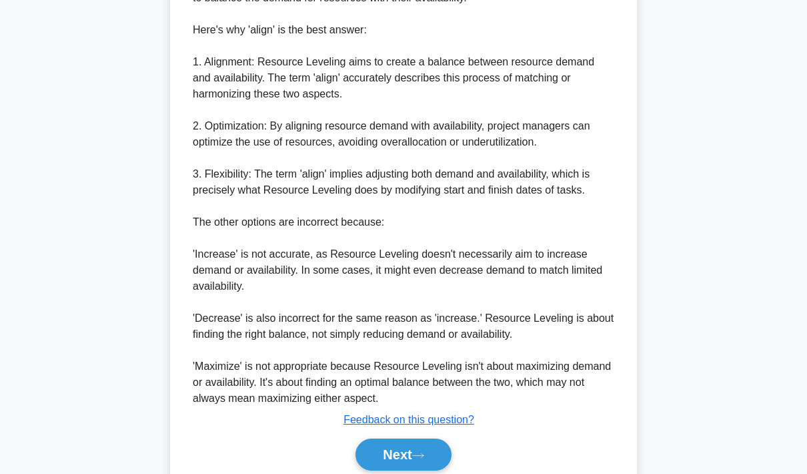
scroll to position [553, 0]
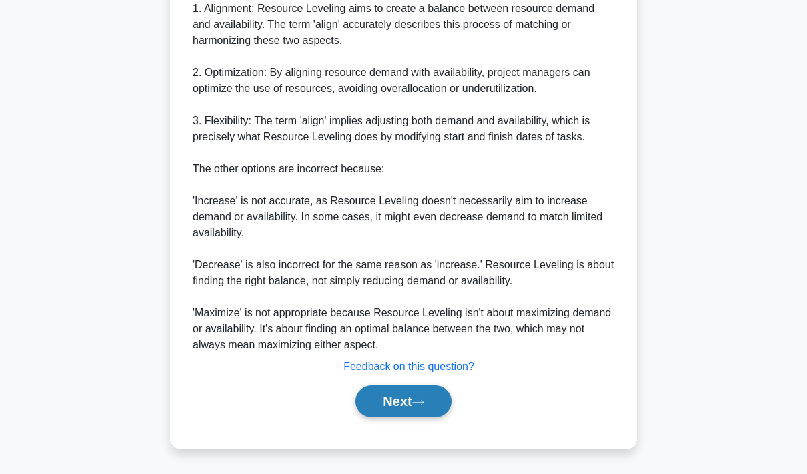
click at [404, 417] on button "Next" at bounding box center [403, 401] width 95 height 32
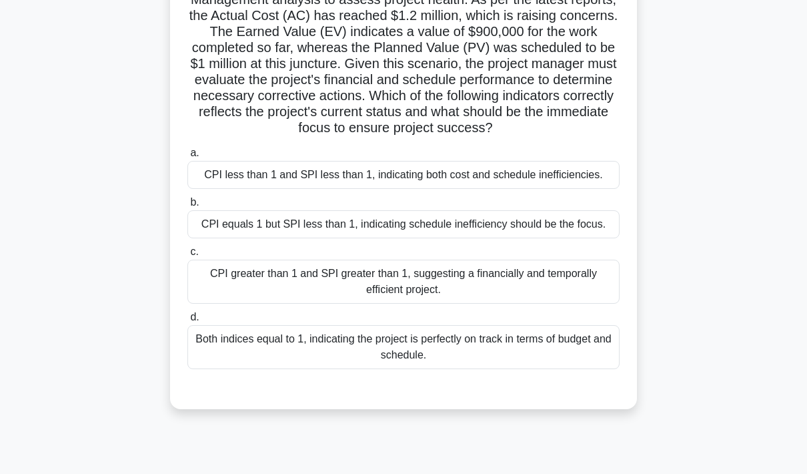
scroll to position [142, 0]
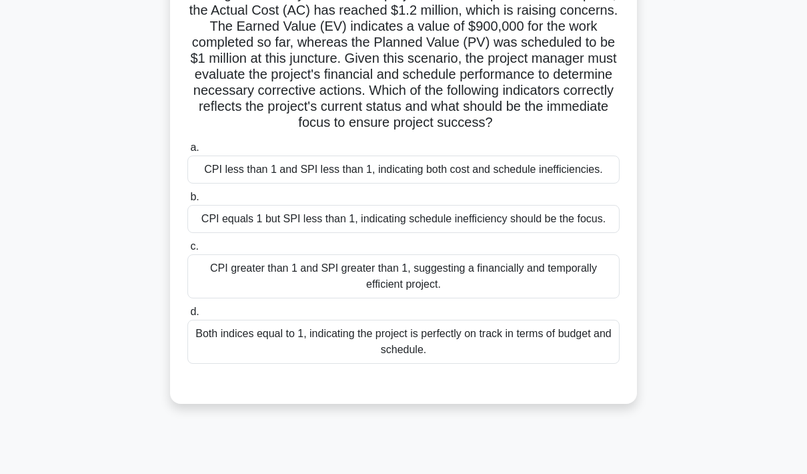
click at [472, 183] on div "CPI less than 1 and SPI less than 1, indicating both cost and schedule ineffici…" at bounding box center [403, 169] width 432 height 28
click at [187, 152] on input "a. CPI less than 1 and SPI less than 1, indicating both cost and schedule ineff…" at bounding box center [187, 147] width 0 height 9
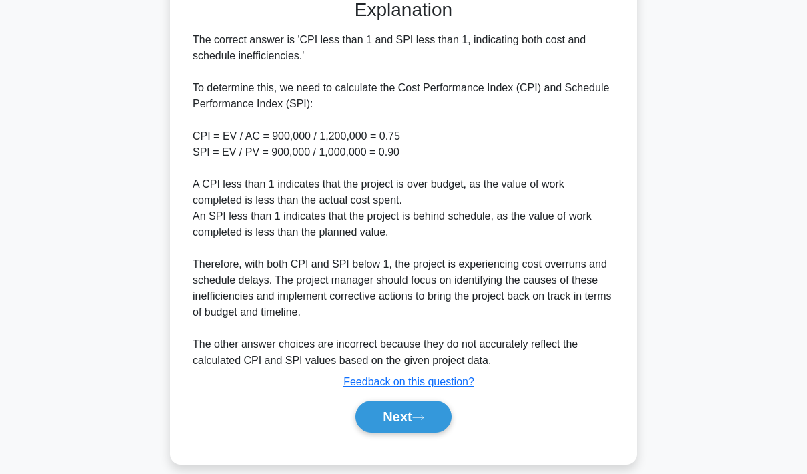
scroll to position [552, 0]
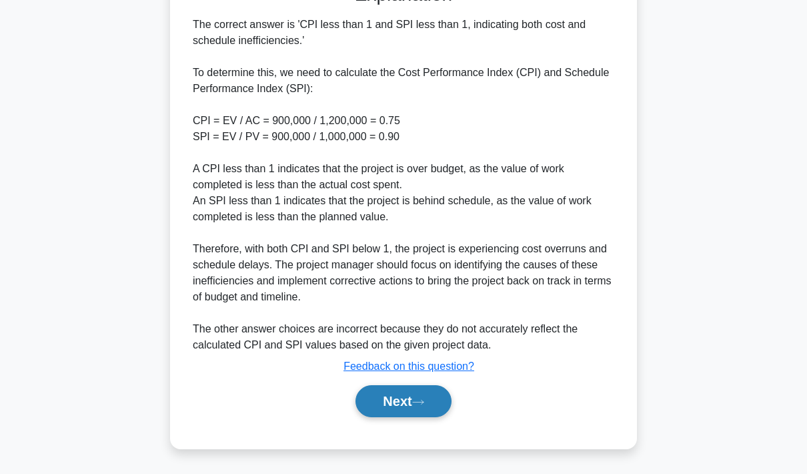
click at [423, 406] on icon at bounding box center [418, 401] width 12 height 7
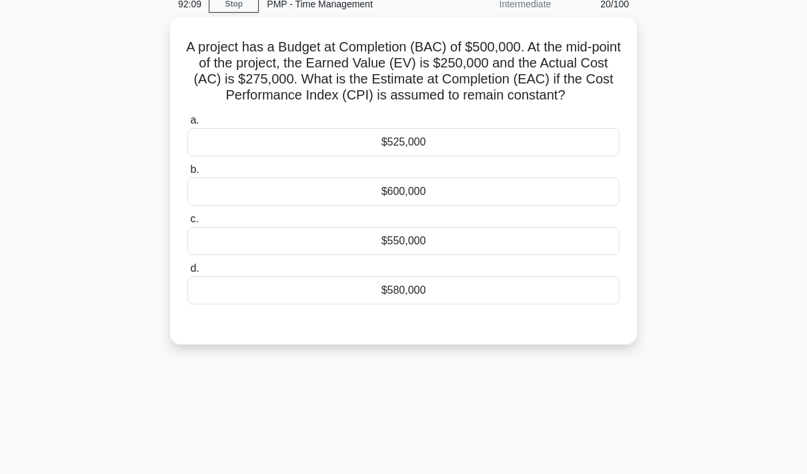
scroll to position [59, 0]
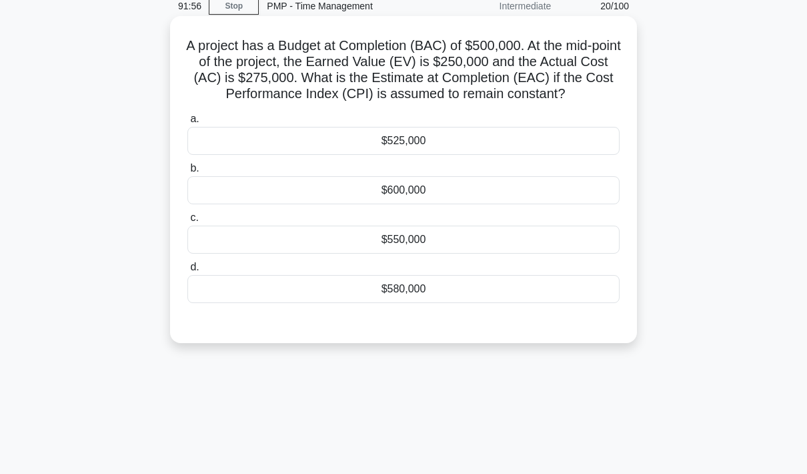
click at [491, 155] on div "$525,000" at bounding box center [403, 141] width 432 height 28
click at [187, 123] on input "a. $525,000" at bounding box center [187, 119] width 0 height 9
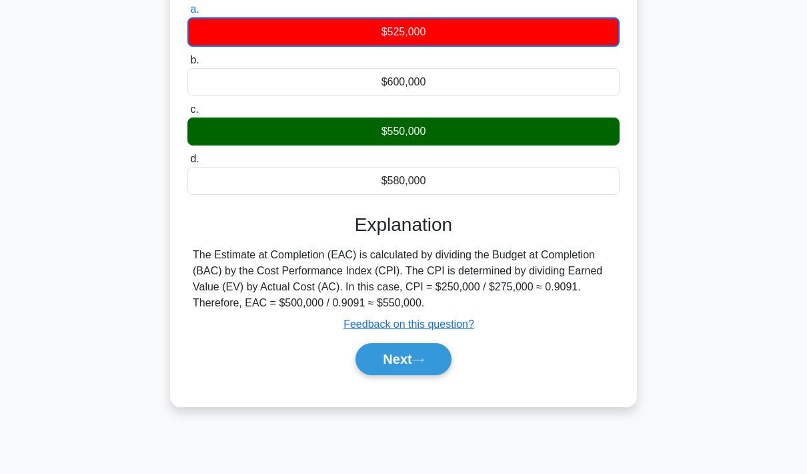
scroll to position [193, 0]
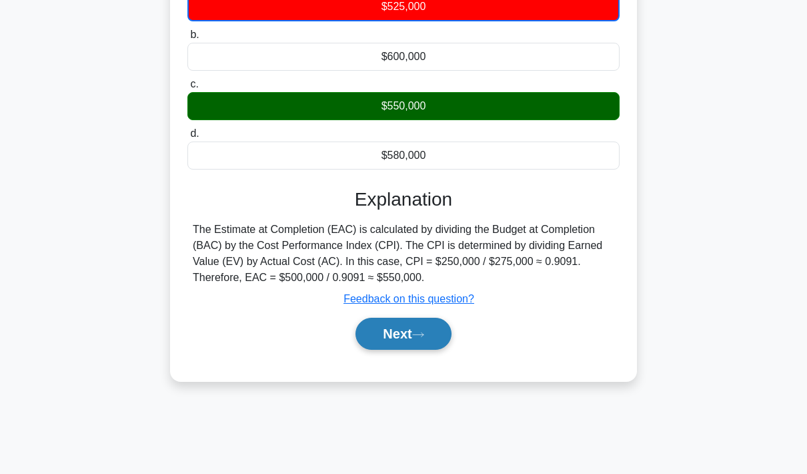
click at [420, 338] on icon at bounding box center [418, 334] width 12 height 7
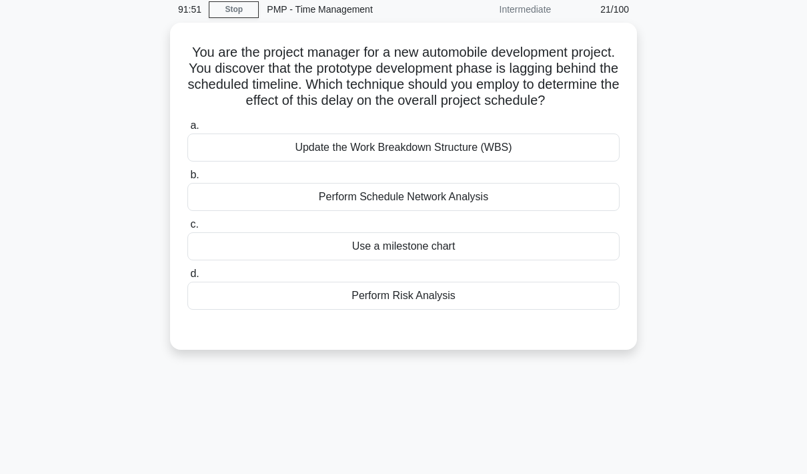
scroll to position [55, 0]
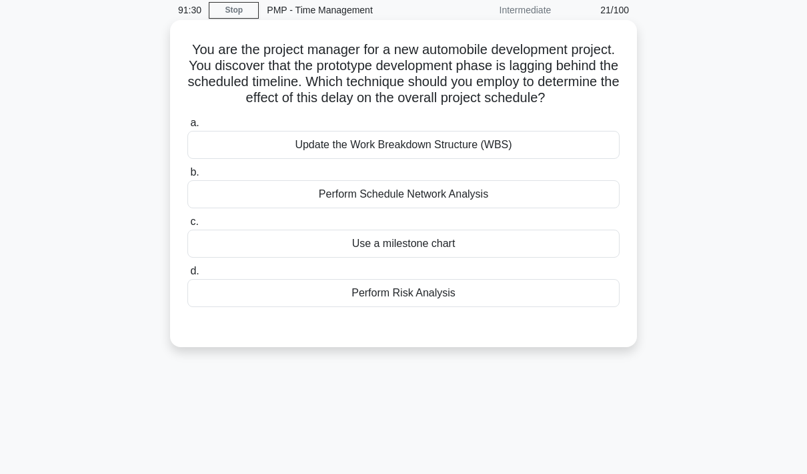
click at [580, 258] on div "Use a milestone chart" at bounding box center [403, 244] width 432 height 28
click at [187, 226] on input "c. Use a milestone chart" at bounding box center [187, 222] width 0 height 9
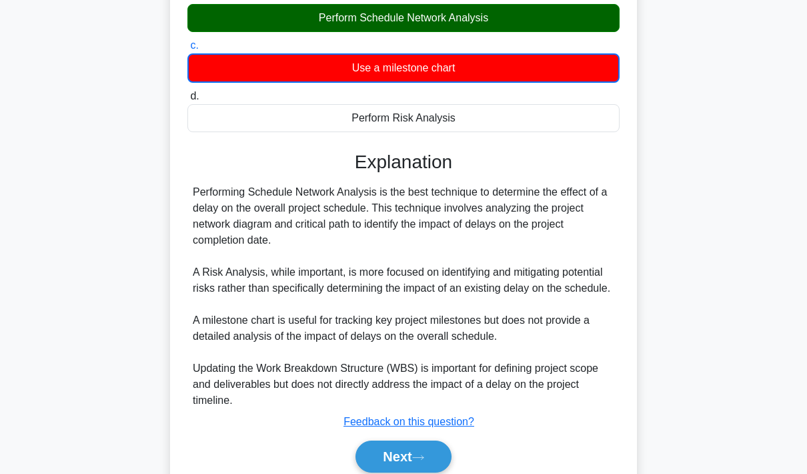
scroll to position [265, 0]
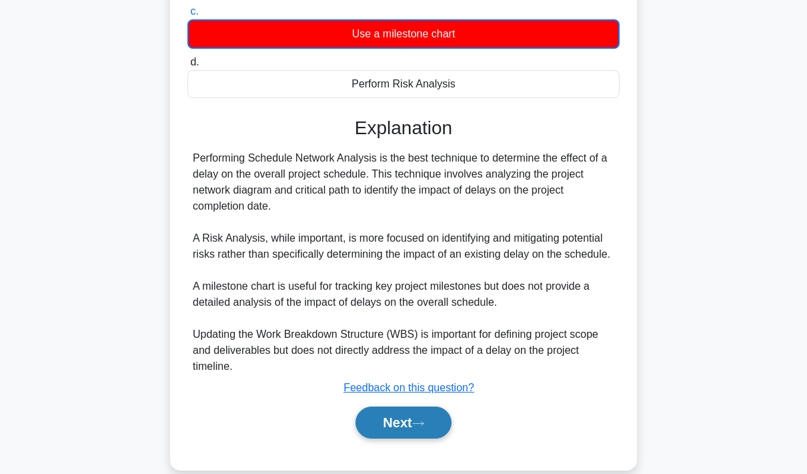
click at [403, 438] on button "Next" at bounding box center [403, 422] width 95 height 32
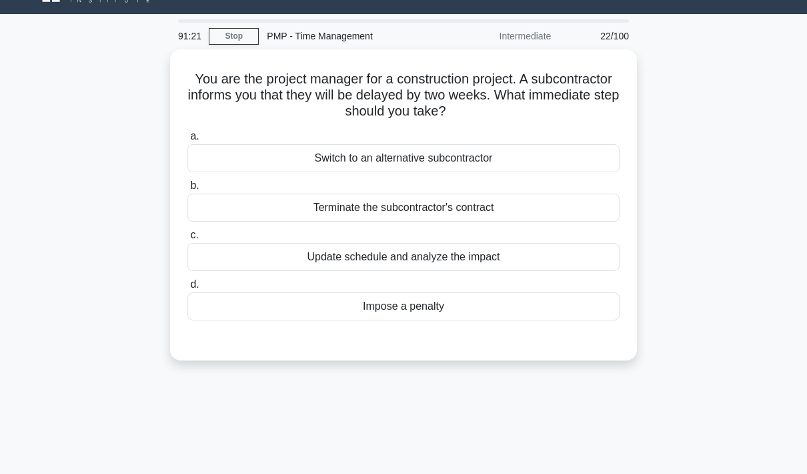
scroll to position [27, 0]
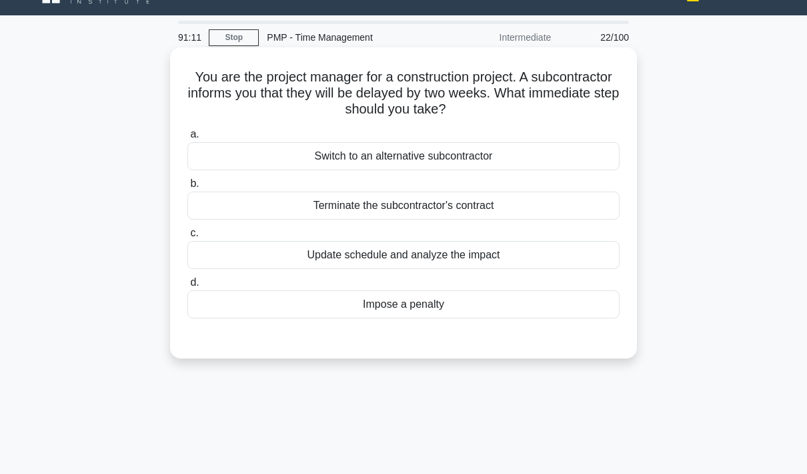
click at [577, 255] on div "Update schedule and analyze the impact" at bounding box center [403, 255] width 432 height 28
click at [187, 238] on input "c. Update schedule and analyze the impact" at bounding box center [187, 233] width 0 height 9
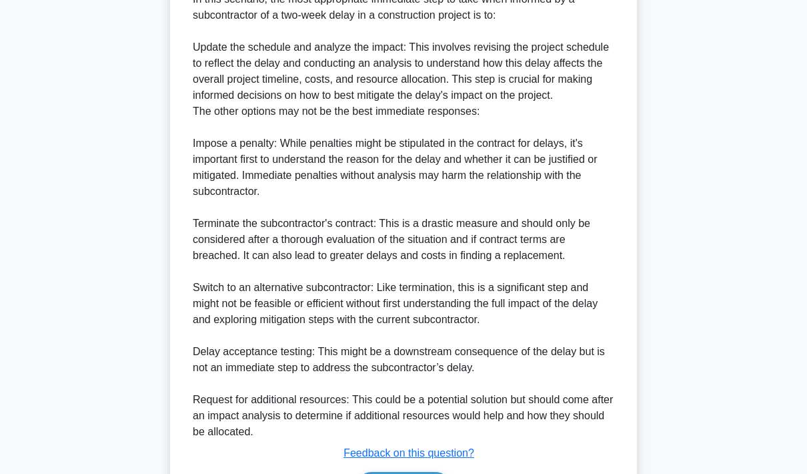
scroll to position [488, 0]
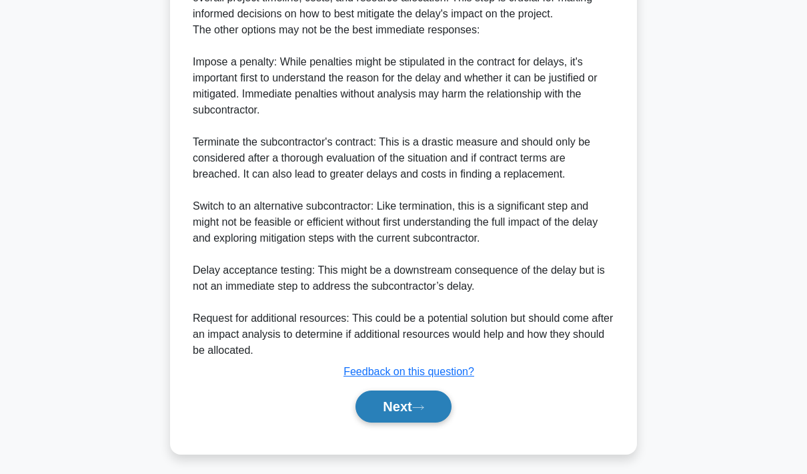
click at [411, 422] on button "Next" at bounding box center [403, 406] width 95 height 32
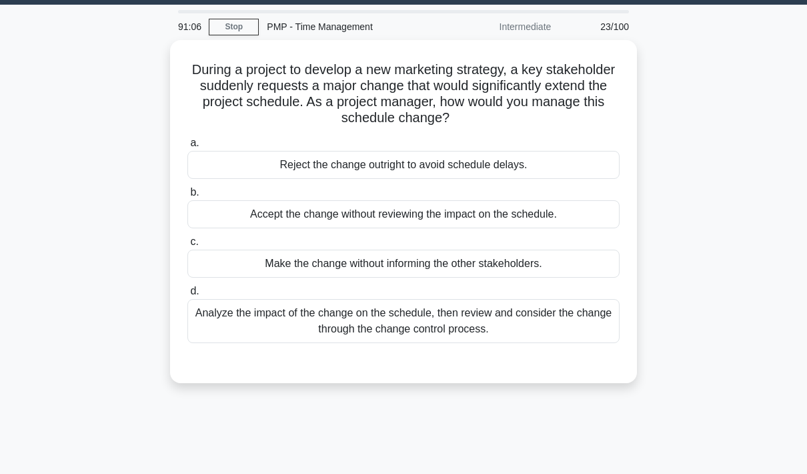
scroll to position [35, 0]
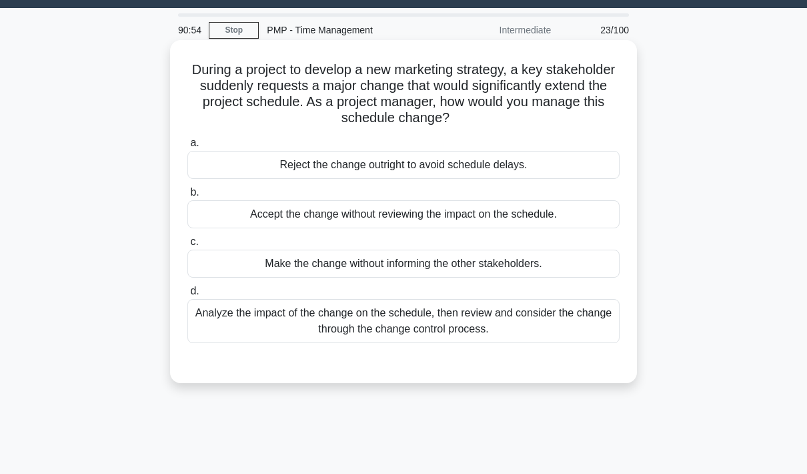
click at [572, 321] on div "Analyze the impact of the change on the schedule, then review and consider the …" at bounding box center [403, 321] width 432 height 44
click at [187, 296] on input "d. Analyze the impact of the change on the schedule, then review and consider t…" at bounding box center [187, 291] width 0 height 9
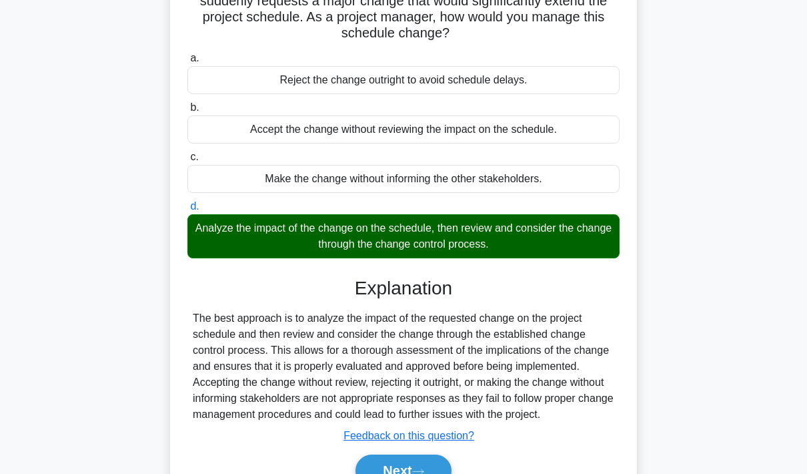
scroll to position [193, 0]
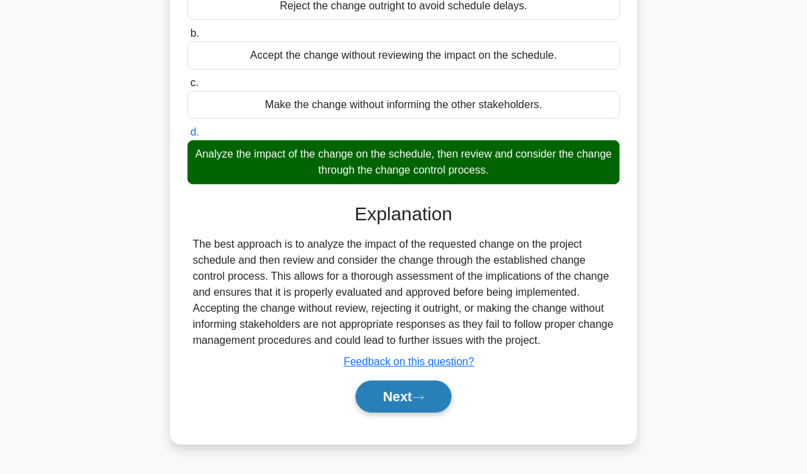
click at [410, 406] on button "Next" at bounding box center [403, 396] width 95 height 32
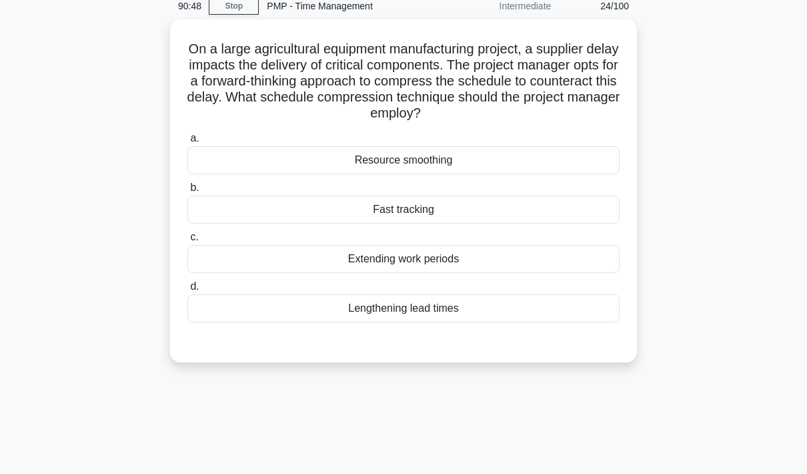
scroll to position [57, 0]
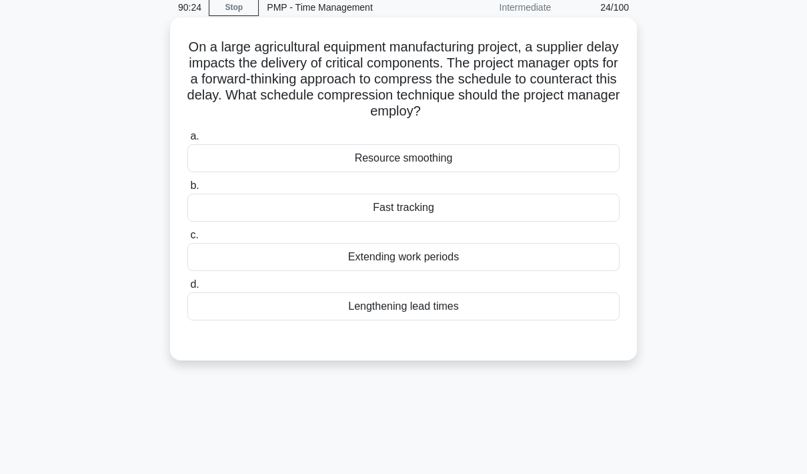
click at [550, 201] on div "Fast tracking" at bounding box center [403, 207] width 432 height 28
click at [187, 190] on input "b. Fast tracking" at bounding box center [187, 185] width 0 height 9
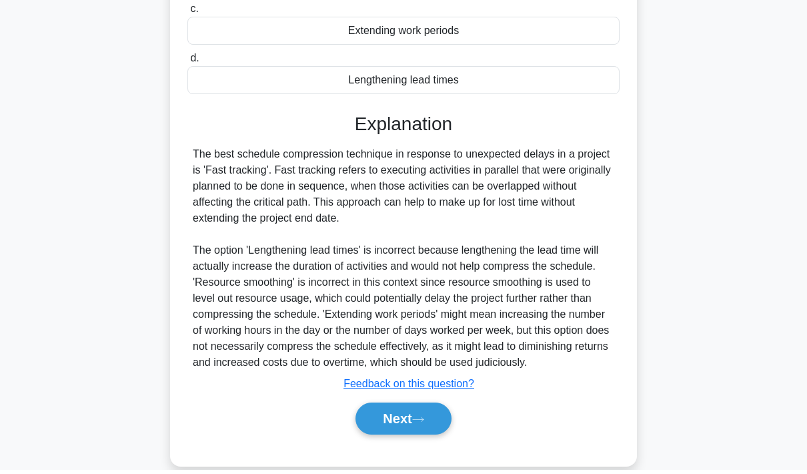
scroll to position [333, 0]
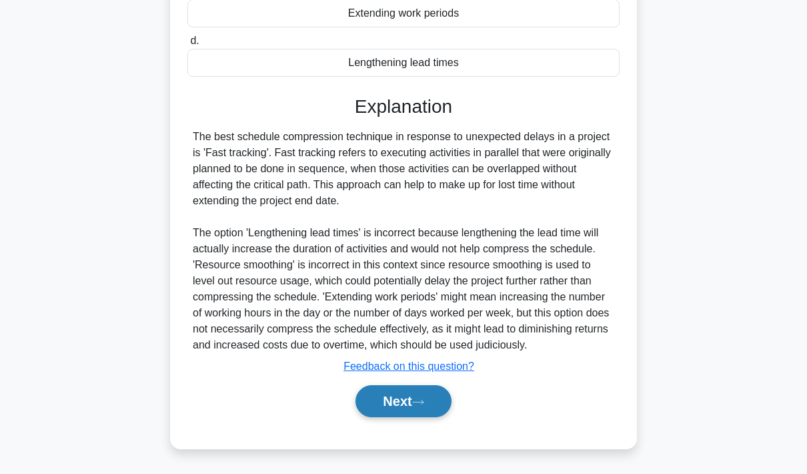
click at [402, 406] on button "Next" at bounding box center [403, 401] width 95 height 32
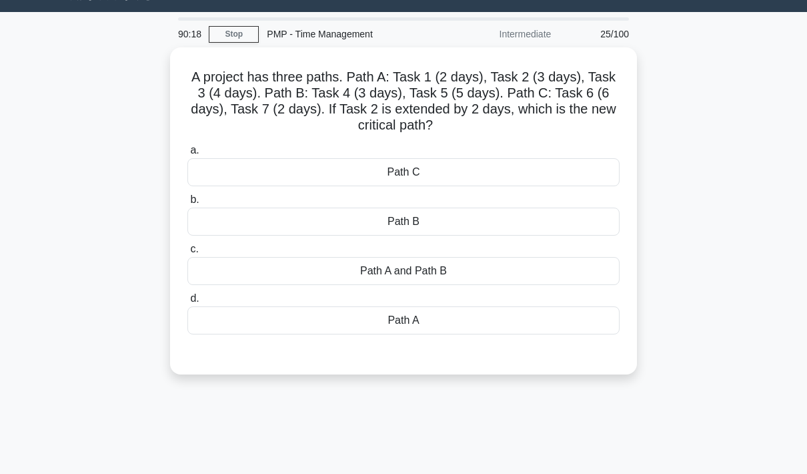
scroll to position [28, 0]
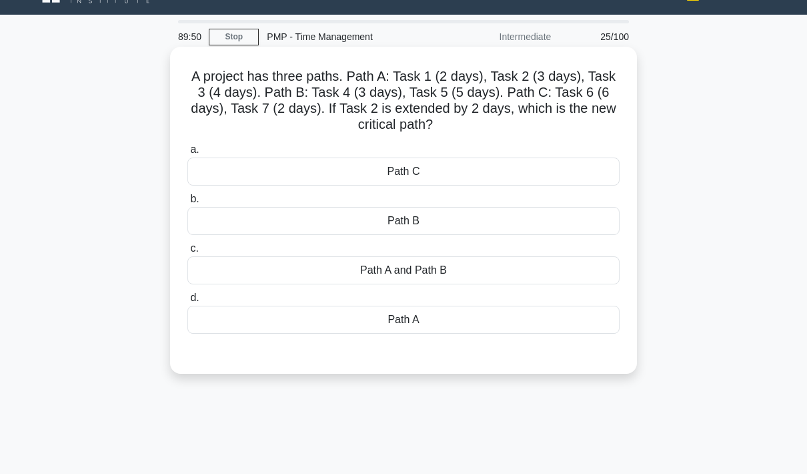
click at [595, 173] on div "Path C" at bounding box center [403, 171] width 432 height 28
click at [187, 154] on input "a. Path C" at bounding box center [187, 149] width 0 height 9
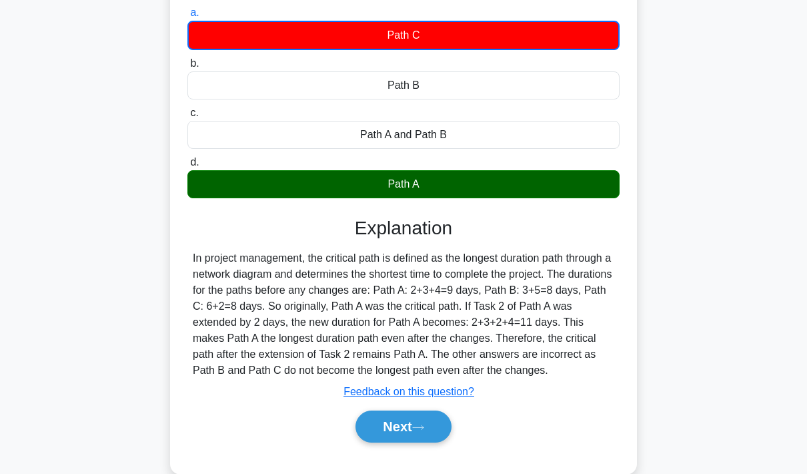
scroll to position [167, 0]
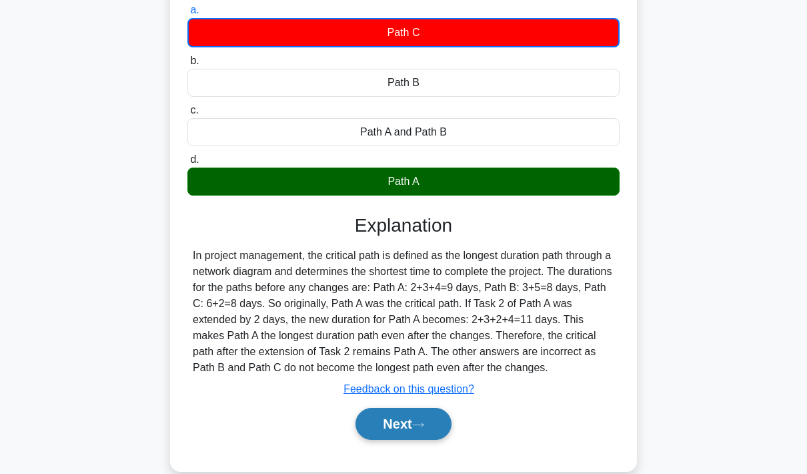
click at [414, 440] on button "Next" at bounding box center [403, 424] width 95 height 32
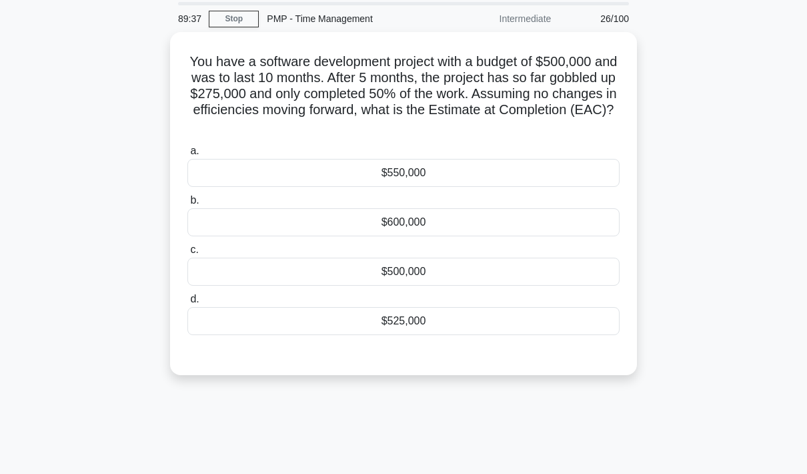
scroll to position [34, 0]
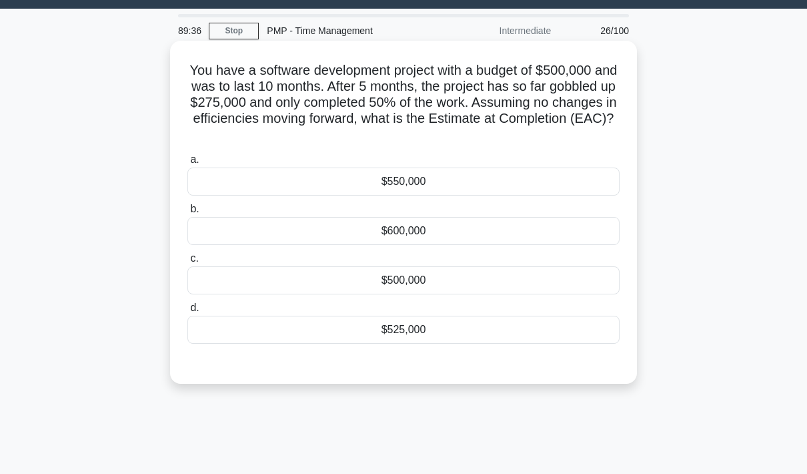
click at [586, 180] on div "$550,000" at bounding box center [403, 181] width 432 height 28
click at [187, 164] on input "a. $550,000" at bounding box center [187, 159] width 0 height 9
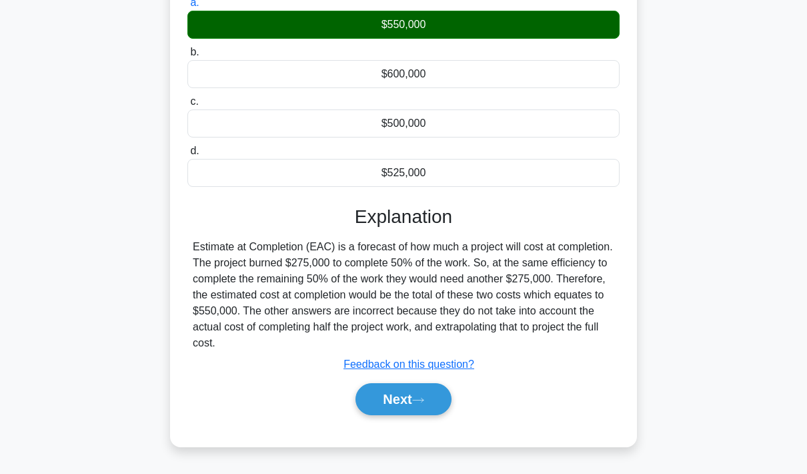
scroll to position [193, 0]
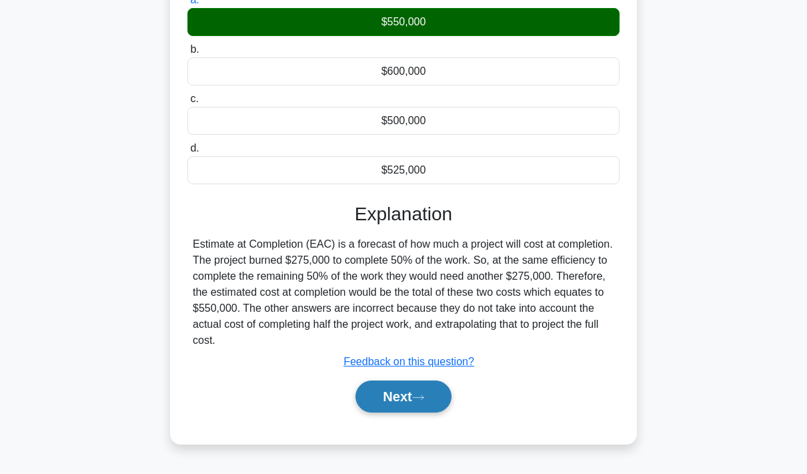
click at [413, 412] on button "Next" at bounding box center [403, 396] width 95 height 32
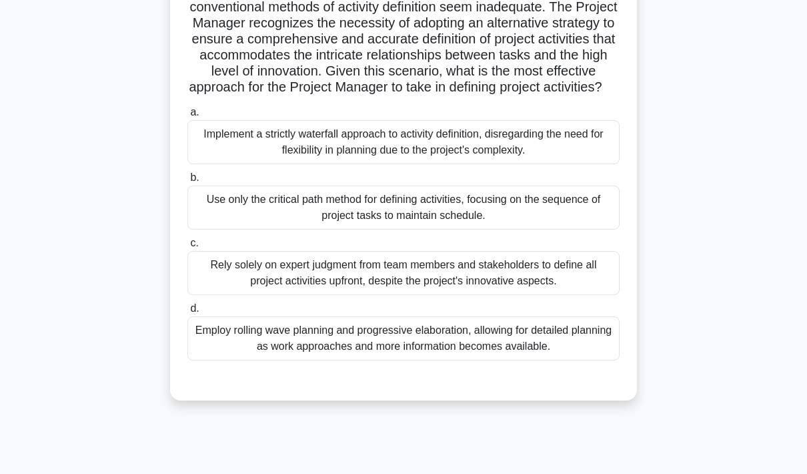
click at [582, 360] on div "Employ rolling wave planning and progressive elaboration, allowing for detailed…" at bounding box center [403, 338] width 432 height 44
click at [187, 313] on input "d. Employ rolling wave planning and progressive elaboration, allowing for detai…" at bounding box center [187, 308] width 0 height 9
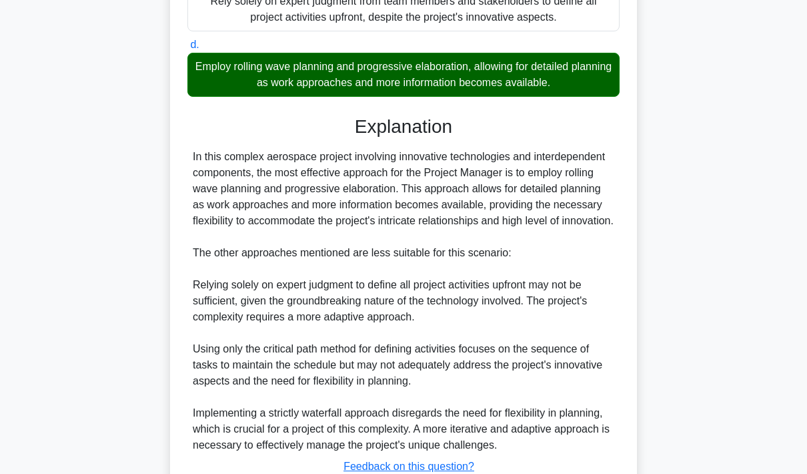
scroll to position [600, 0]
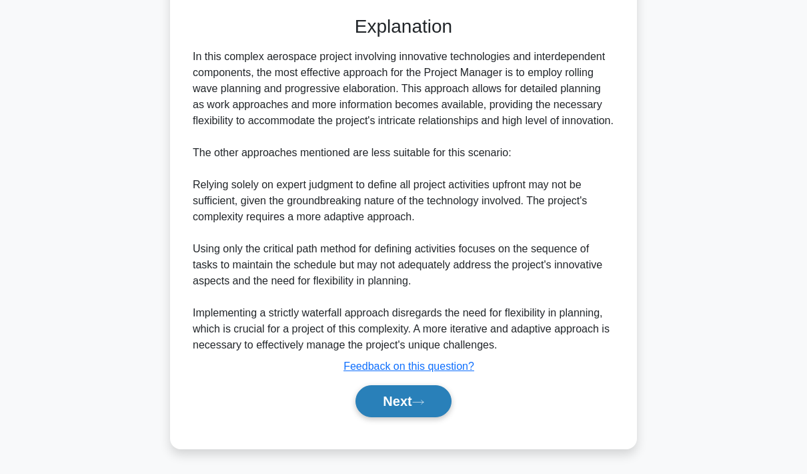
click at [387, 417] on button "Next" at bounding box center [403, 401] width 95 height 32
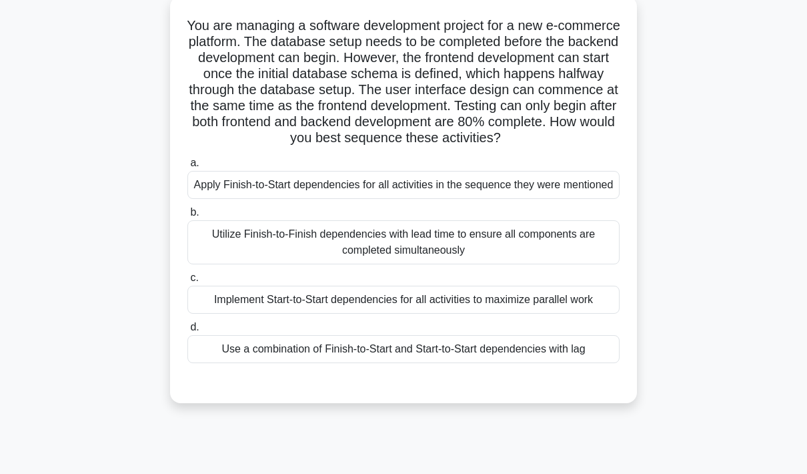
scroll to position [83, 0]
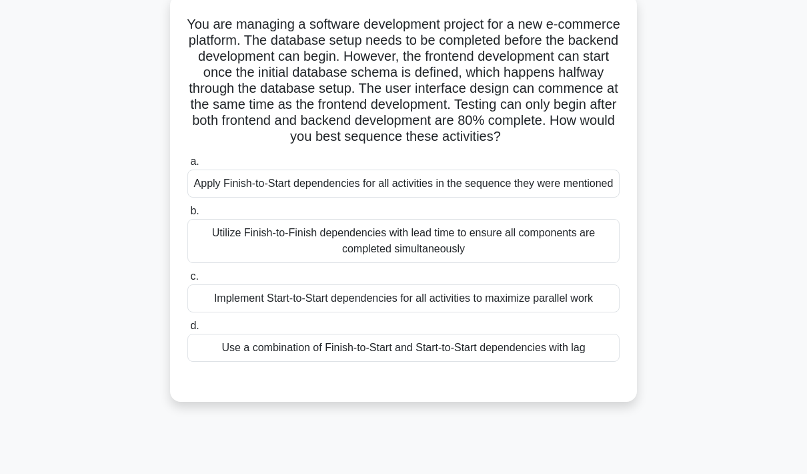
click at [704, 226] on div "You are managing a software development project for a new e-commerce platform. …" at bounding box center [403, 206] width 761 height 423
